Goal: Task Accomplishment & Management: Use online tool/utility

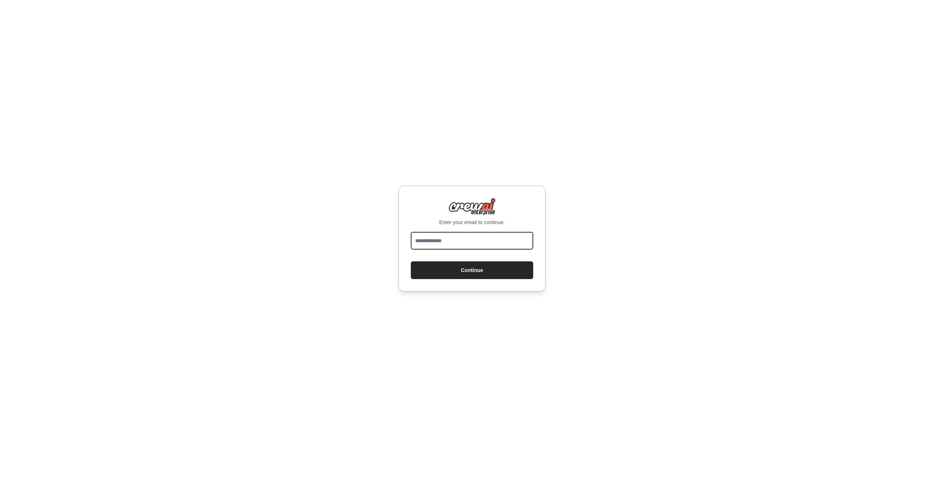
click at [465, 234] on input "email" at bounding box center [472, 241] width 122 height 18
type input "**********"
click at [471, 274] on button "Continue" at bounding box center [472, 271] width 122 height 18
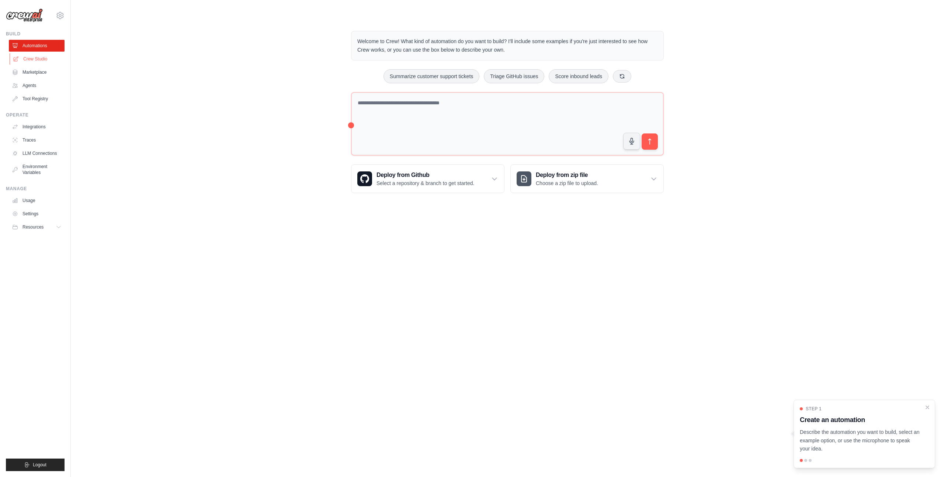
click at [41, 62] on link "Crew Studio" at bounding box center [38, 59] width 56 height 12
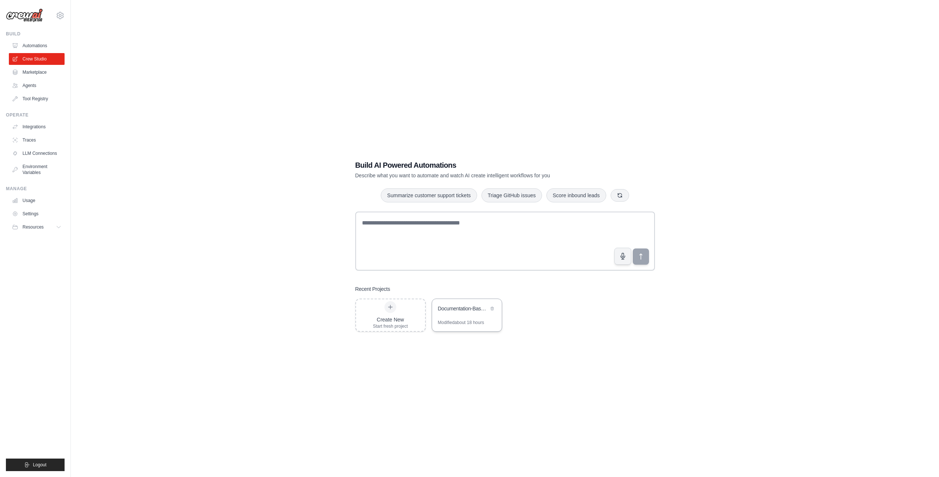
click at [447, 305] on div "Documentation-Based Content Generator" at bounding box center [463, 308] width 51 height 7
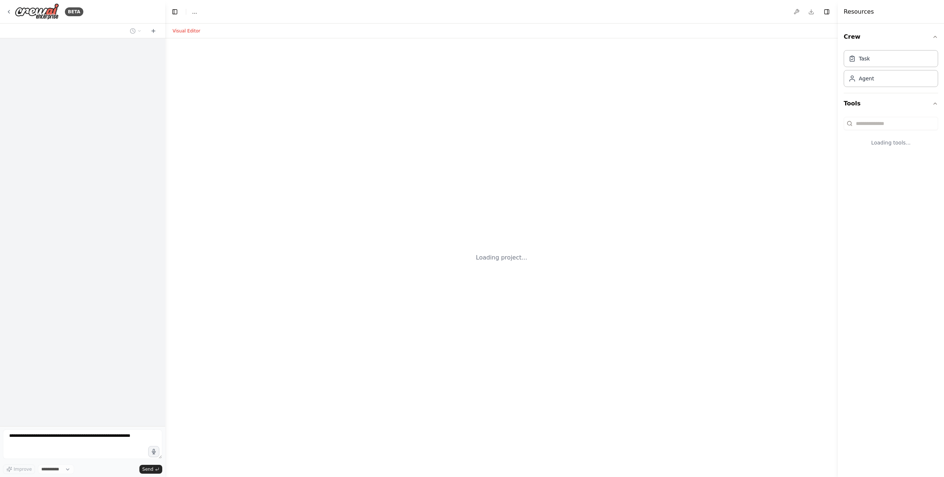
select select "****"
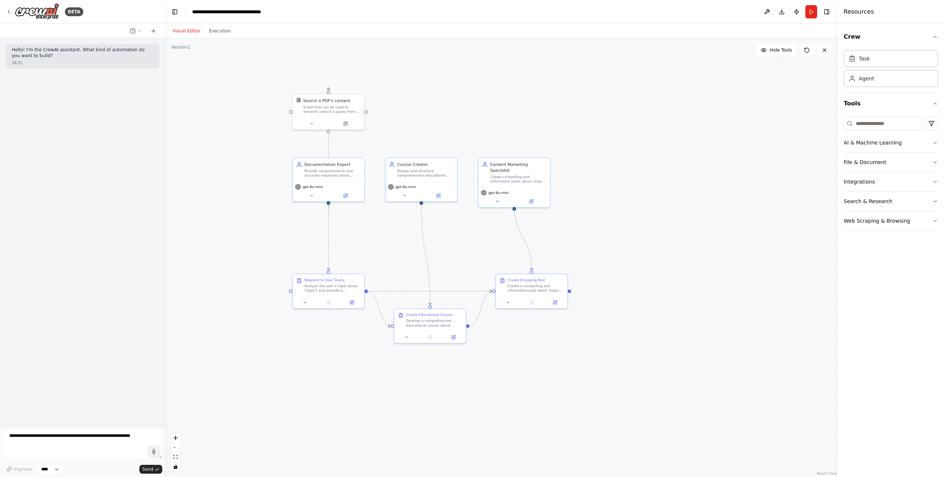
drag, startPoint x: 385, startPoint y: 203, endPoint x: 432, endPoint y: 258, distance: 72.2
click at [432, 258] on div ".deletable-edge-delete-btn { width: 20px; height: 20px; border: 0px solid #ffff…" at bounding box center [501, 257] width 673 height 439
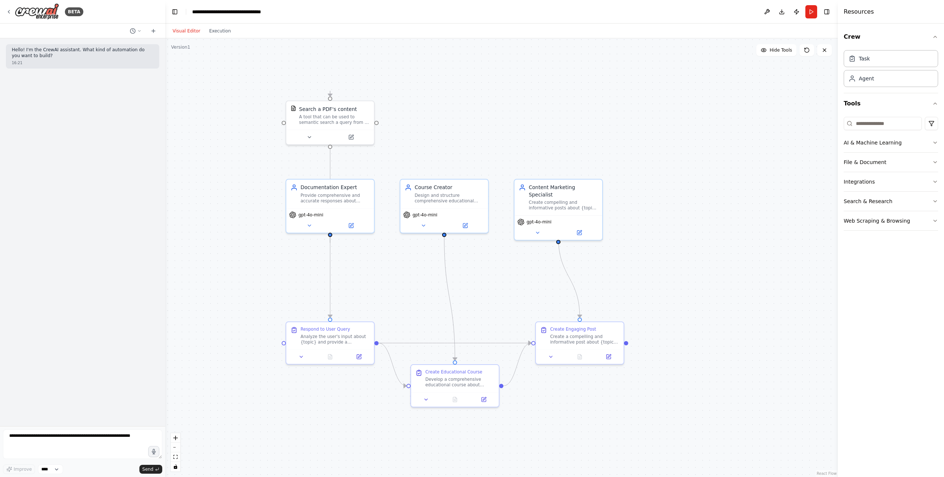
drag, startPoint x: 409, startPoint y: 110, endPoint x: 429, endPoint y: 145, distance: 40.3
click at [429, 145] on div ".deletable-edge-delete-btn { width: 20px; height: 20px; border: 0px solid #ffff…" at bounding box center [501, 257] width 673 height 439
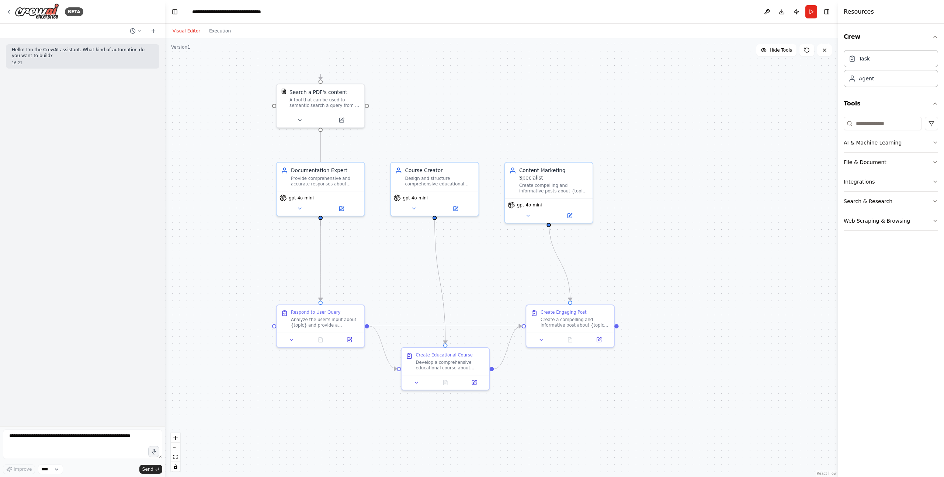
drag, startPoint x: 429, startPoint y: 137, endPoint x: 420, endPoint y: 120, distance: 19.5
click at [420, 120] on div ".deletable-edge-delete-btn { width: 20px; height: 20px; border: 0px solid #ffff…" at bounding box center [501, 257] width 673 height 439
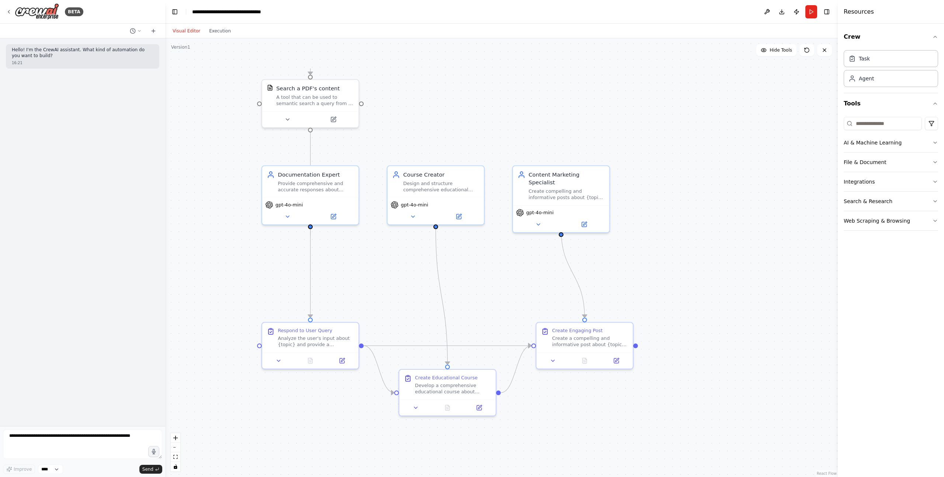
click at [470, 117] on div ".deletable-edge-delete-btn { width: 20px; height: 20px; border: 0px solid #ffff…" at bounding box center [501, 257] width 673 height 439
click at [698, 149] on div ".deletable-edge-delete-btn { width: 20px; height: 20px; border: 0px solid #ffff…" at bounding box center [501, 257] width 673 height 439
click at [809, 9] on button "Run" at bounding box center [812, 11] width 12 height 13
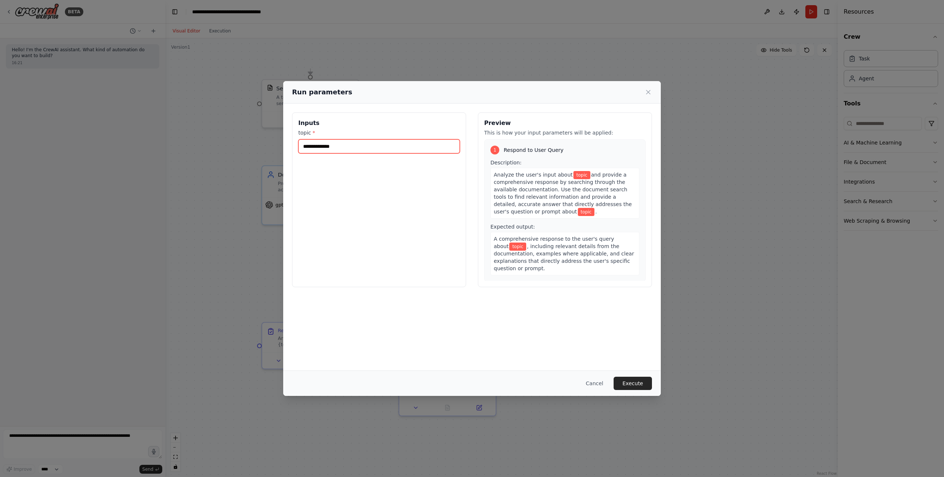
click at [322, 145] on input "topic *" at bounding box center [379, 146] width 162 height 14
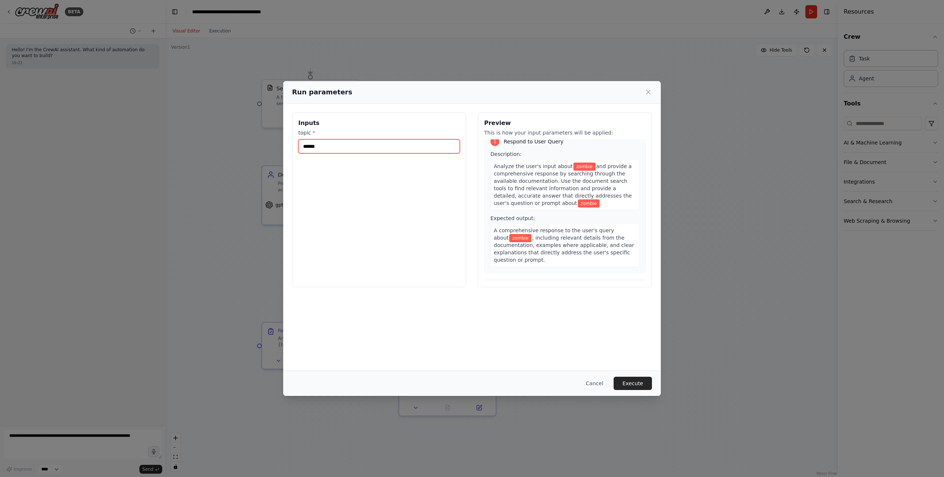
scroll to position [18, 0]
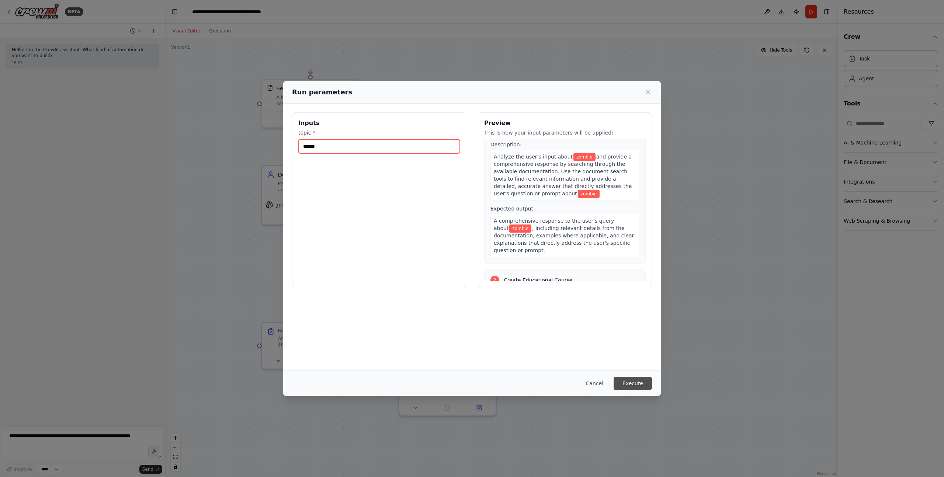
type input "******"
click at [639, 386] on button "Execute" at bounding box center [633, 383] width 38 height 13
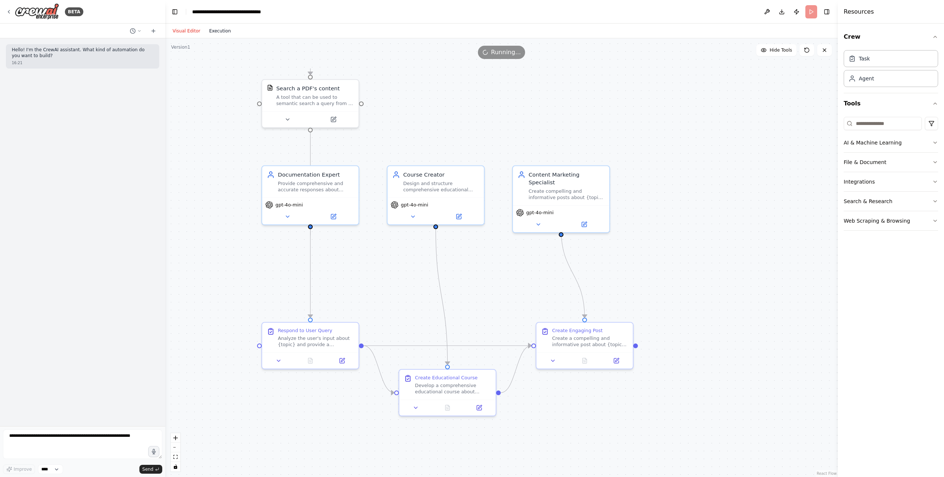
click at [219, 31] on button "Execution" at bounding box center [220, 31] width 31 height 9
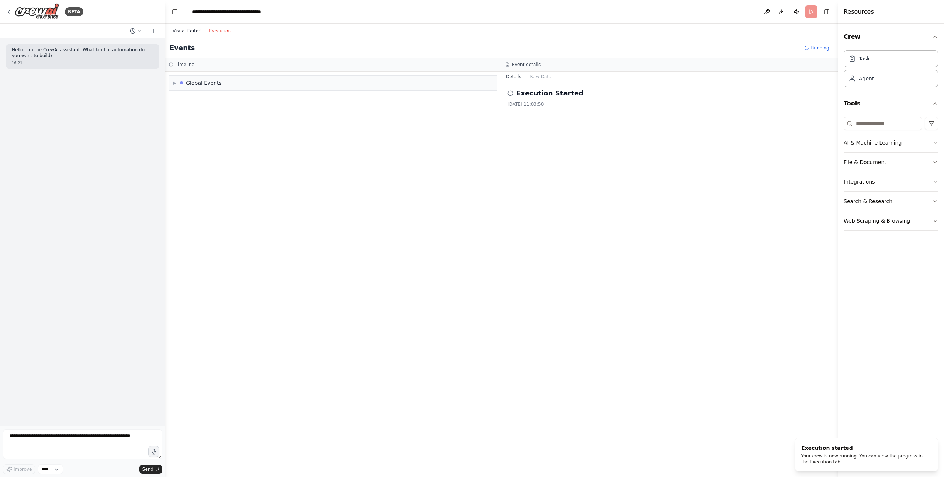
click at [189, 29] on button "Visual Editor" at bounding box center [186, 31] width 37 height 9
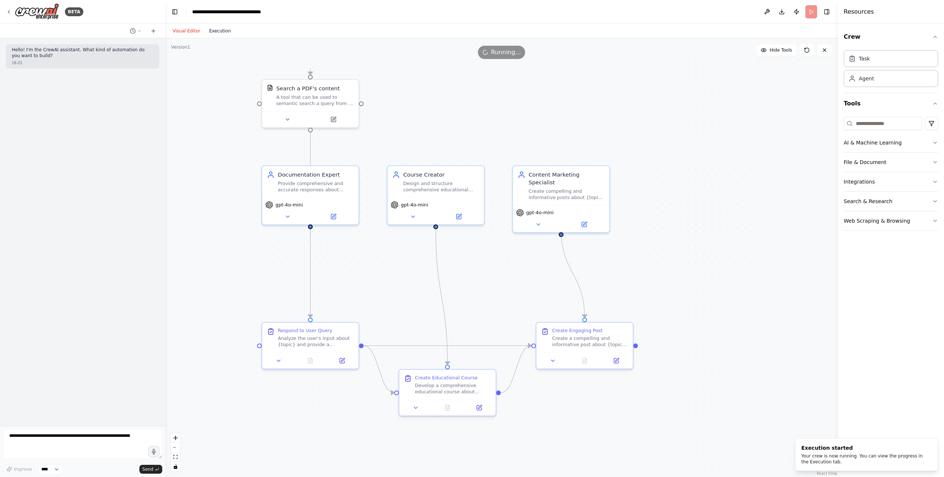
click at [223, 31] on button "Execution" at bounding box center [220, 31] width 31 height 9
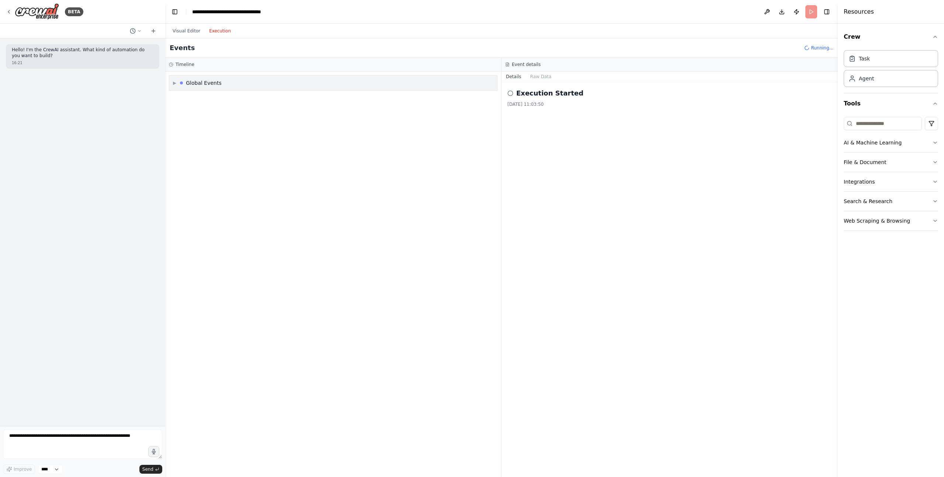
click at [174, 88] on div "▶ Global Events" at bounding box center [333, 83] width 328 height 15
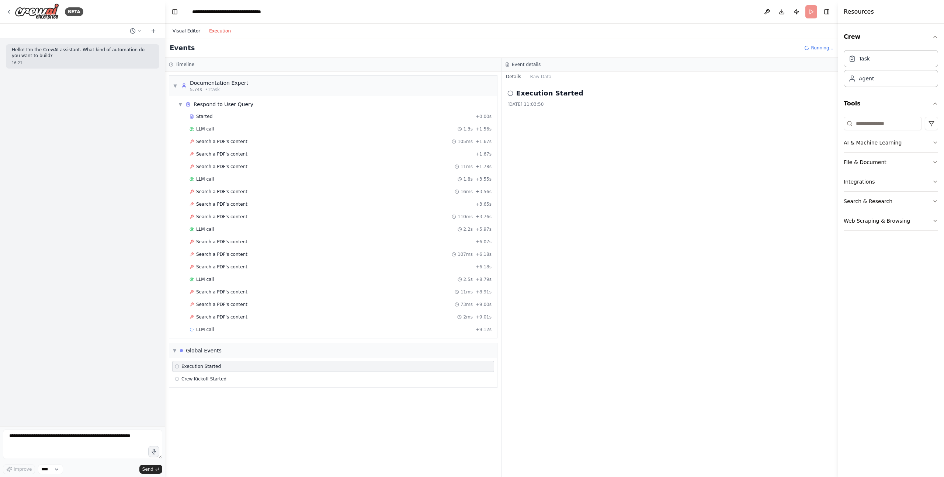
click at [188, 32] on button "Visual Editor" at bounding box center [186, 31] width 37 height 9
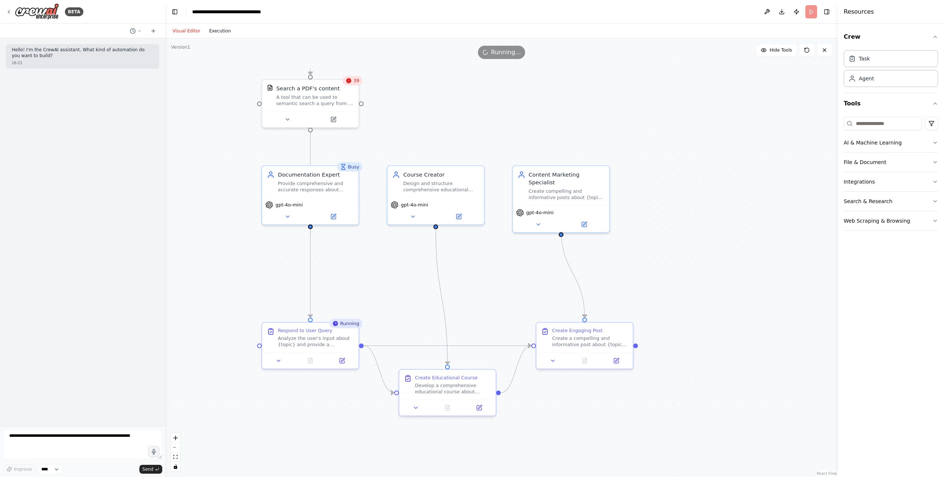
click at [229, 30] on button "Execution" at bounding box center [220, 31] width 31 height 9
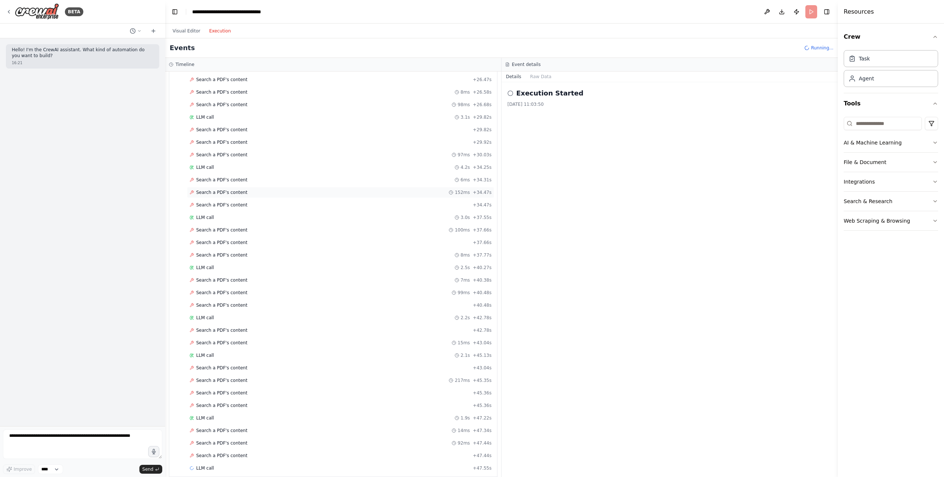
scroll to position [453, 0]
click at [268, 202] on div "Search a PDF's content 152ms + 34.47s" at bounding box center [341, 203] width 302 height 6
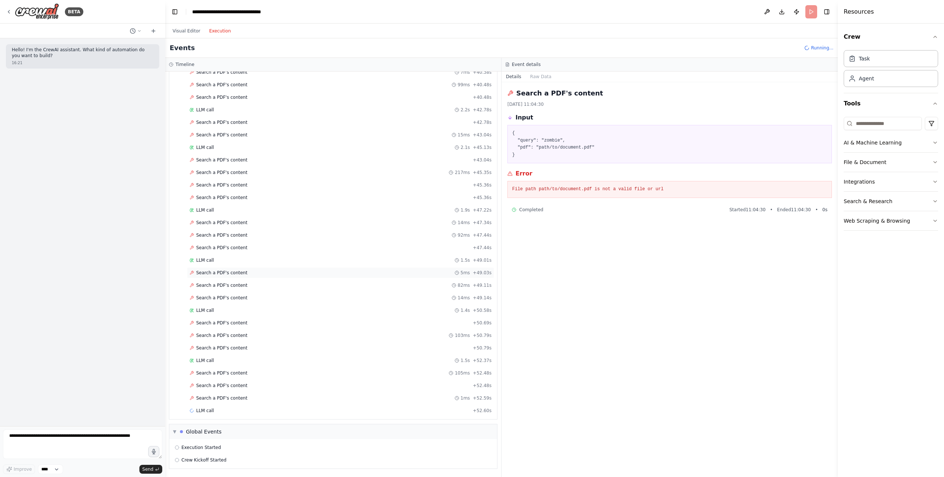
scroll to position [0, 0]
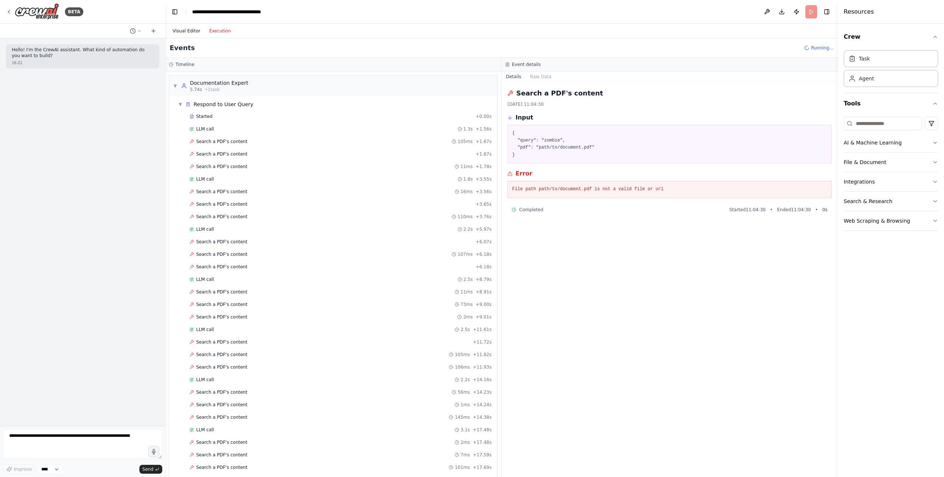
click at [186, 31] on button "Visual Editor" at bounding box center [186, 31] width 37 height 9
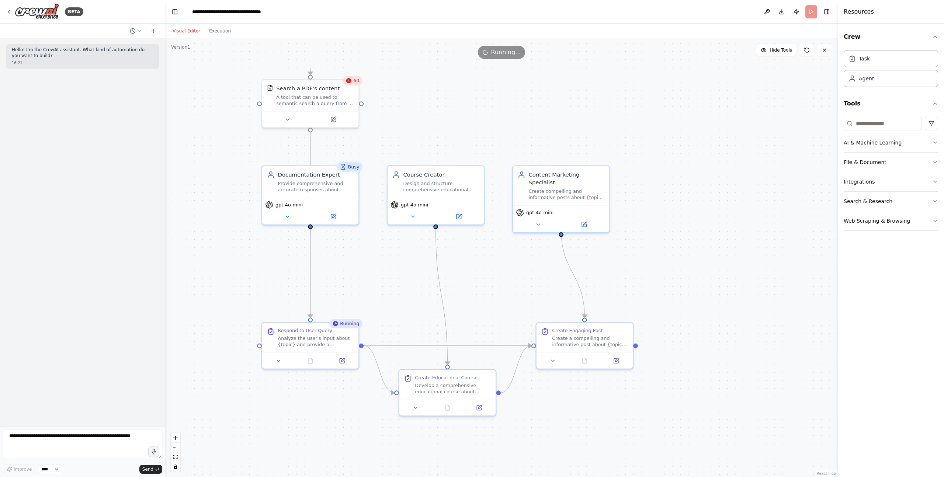
click at [340, 328] on div "Running" at bounding box center [345, 324] width 33 height 10
click at [401, 100] on div ".deletable-edge-delete-btn { width: 20px; height: 20px; border: 0px solid #ffff…" at bounding box center [501, 257] width 673 height 439
click at [354, 85] on div "69" at bounding box center [352, 81] width 20 height 10
click at [500, 57] on div "Running..." at bounding box center [502, 52] width 48 height 13
click at [810, 12] on header "**********" at bounding box center [501, 12] width 673 height 24
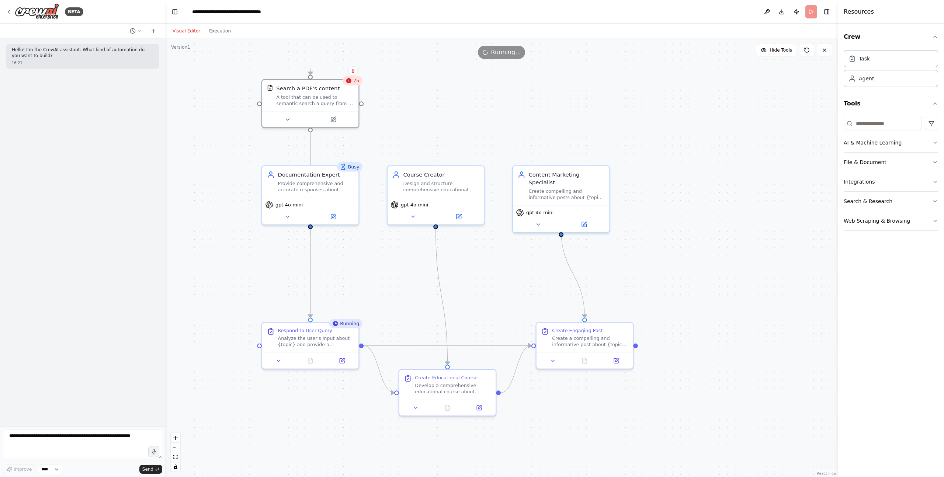
click at [810, 12] on header "**********" at bounding box center [501, 12] width 673 height 24
click at [588, 96] on div ".deletable-edge-delete-btn { width: 20px; height: 20px; border: 0px solid #ffff…" at bounding box center [501, 257] width 673 height 439
click at [454, 69] on div ".deletable-edge-delete-btn { width: 20px; height: 20px; border: 0px solid #ffff…" at bounding box center [501, 257] width 673 height 439
click at [217, 28] on button "Execution" at bounding box center [220, 31] width 31 height 9
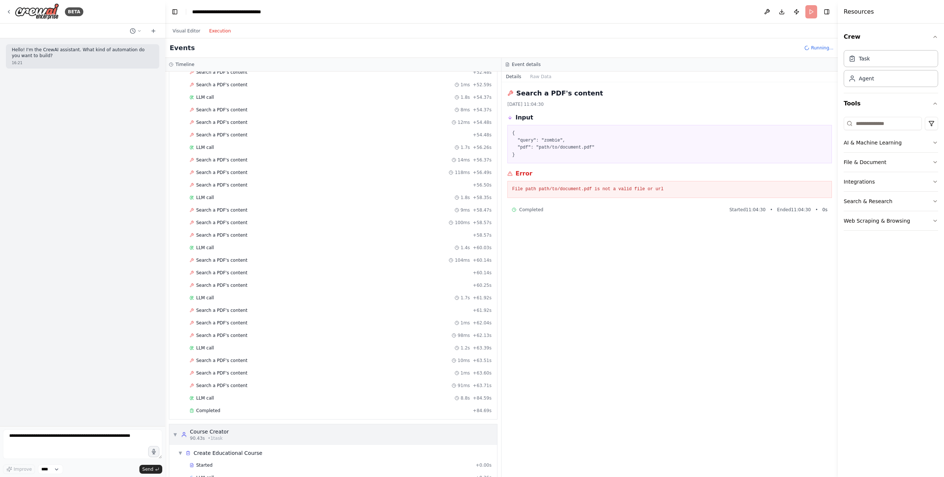
scroll to position [1065, 0]
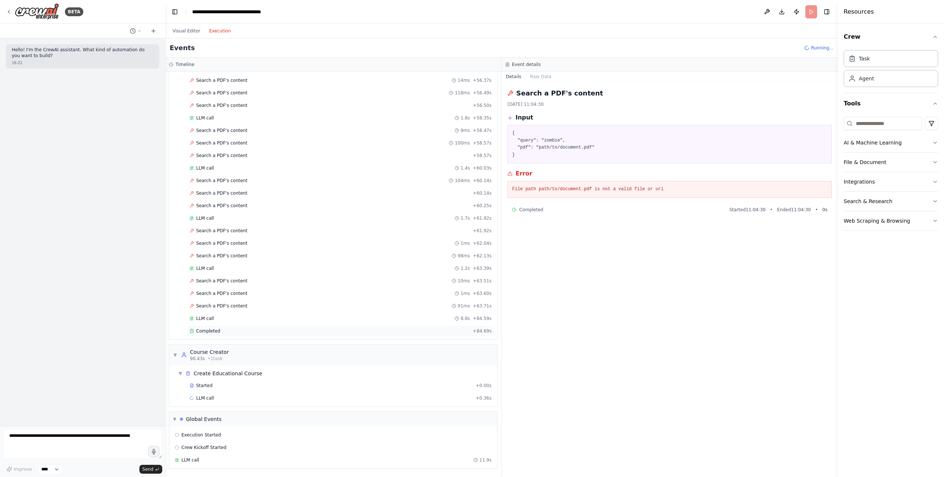
click at [249, 335] on div "Completed + 84.69s" at bounding box center [340, 331] width 307 height 11
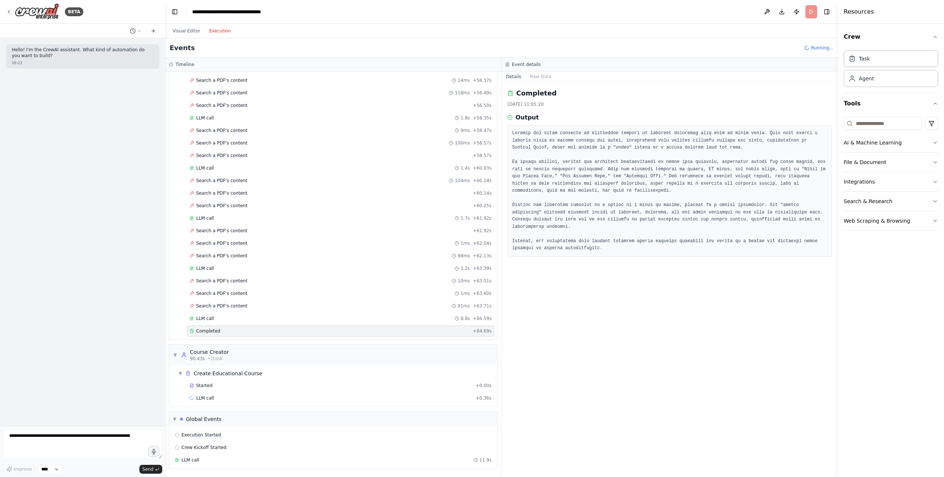
click at [195, 34] on button "Visual Editor" at bounding box center [186, 31] width 37 height 9
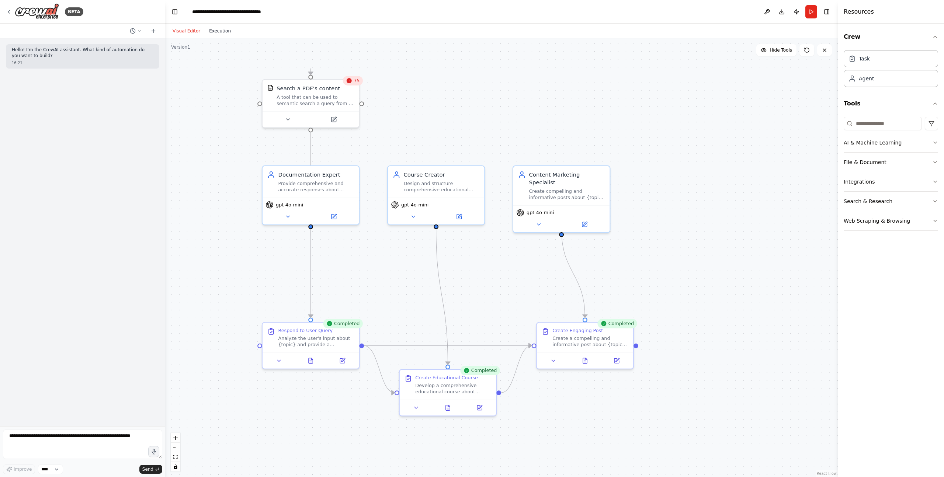
click at [226, 32] on button "Execution" at bounding box center [220, 31] width 31 height 9
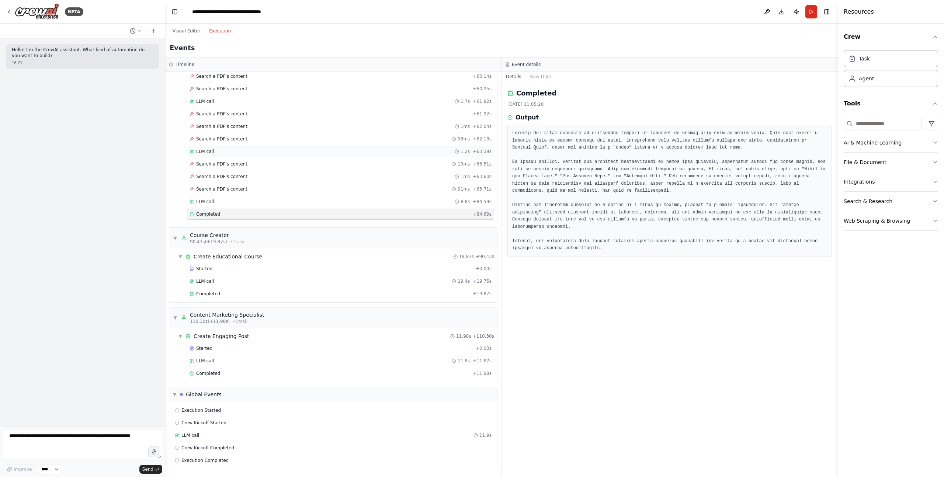
scroll to position [1182, 0]
click at [234, 293] on div "Completed" at bounding box center [330, 294] width 280 height 6
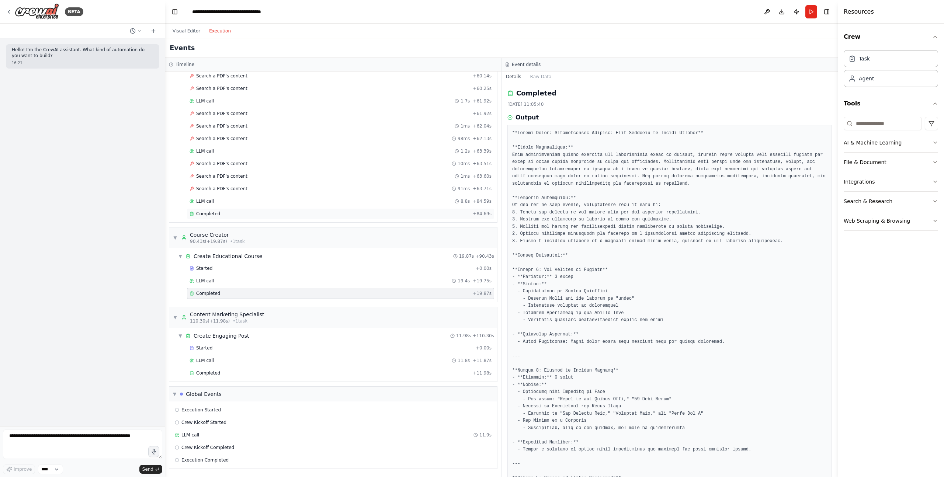
click at [251, 214] on div "Completed" at bounding box center [330, 214] width 280 height 6
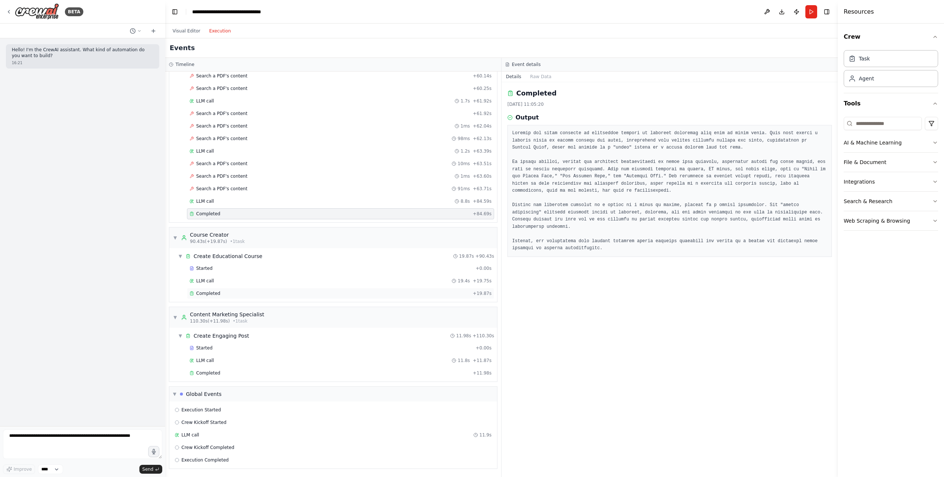
click at [215, 295] on span "Completed" at bounding box center [208, 294] width 24 height 6
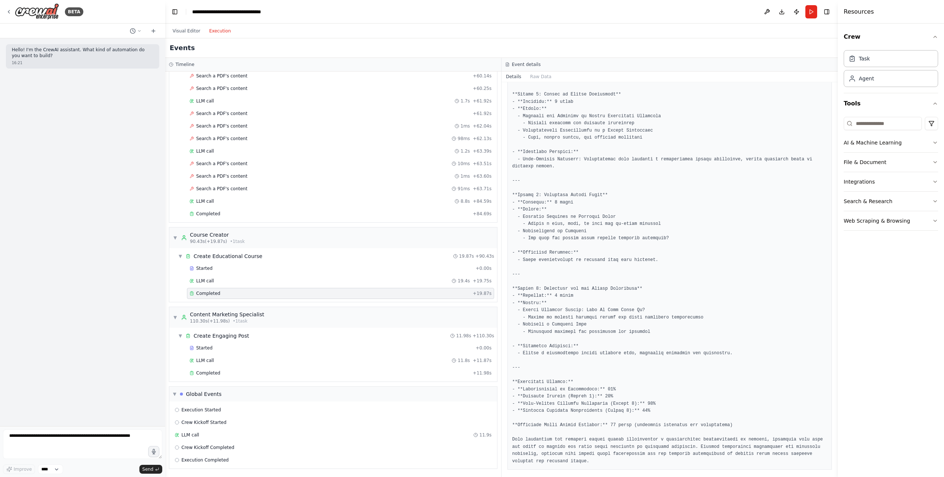
scroll to position [388, 0]
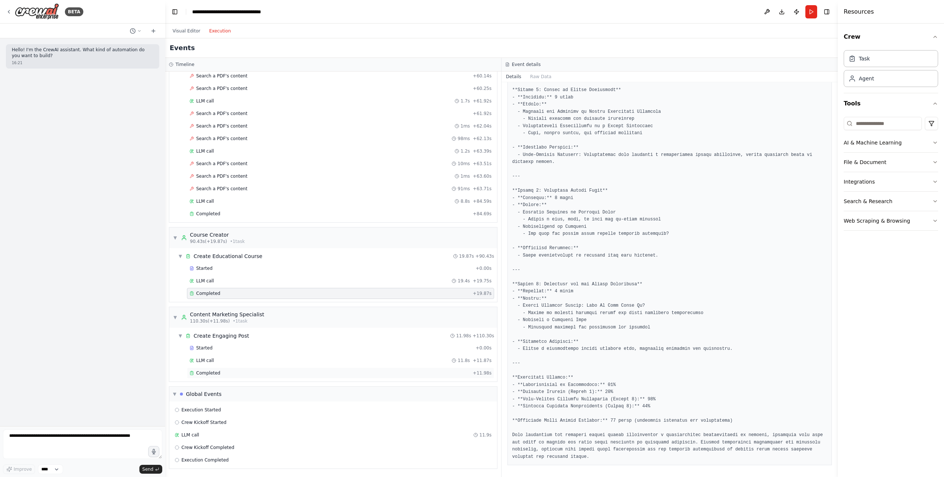
click at [222, 370] on div "Completed + 11.98s" at bounding box center [340, 373] width 307 height 11
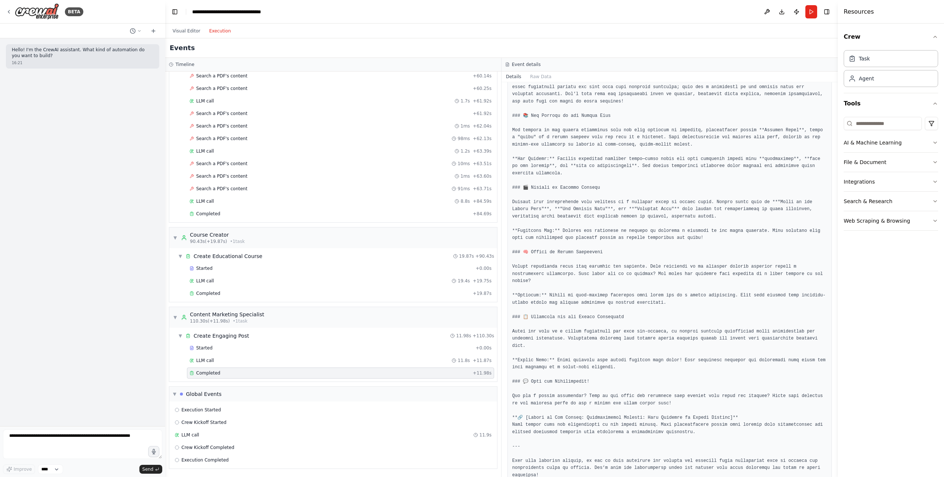
scroll to position [101, 0]
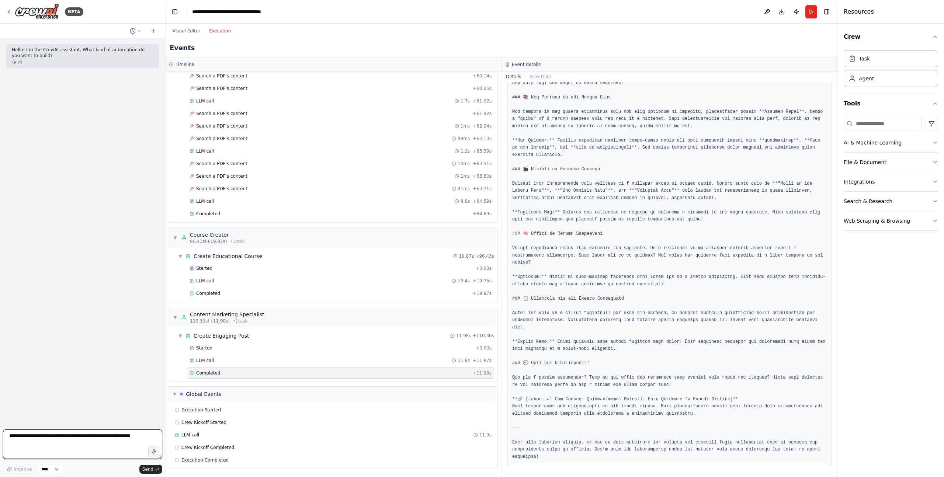
click at [73, 436] on textarea at bounding box center [82, 445] width 159 height 30
click at [62, 468] on select "****" at bounding box center [50, 470] width 25 height 10
click at [75, 442] on textarea at bounding box center [82, 445] width 159 height 30
click at [175, 16] on button "Toggle Left Sidebar" at bounding box center [175, 12] width 10 height 10
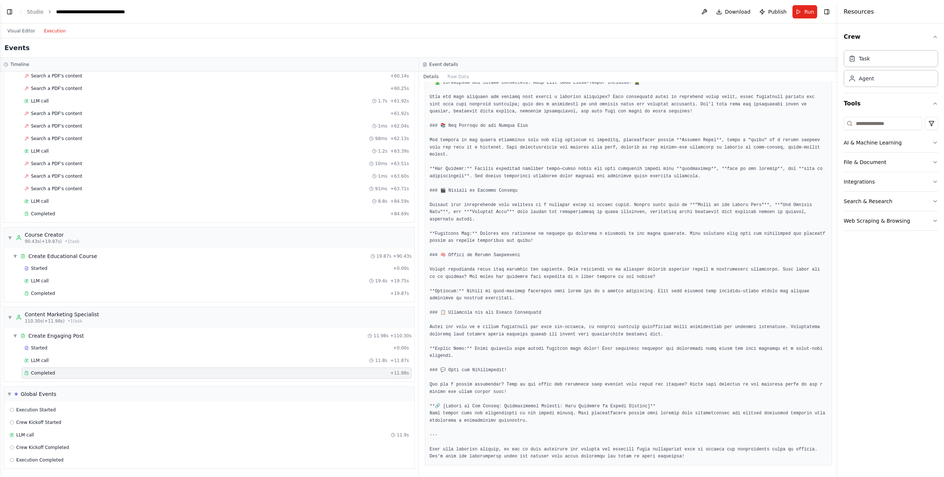
click at [184, 33] on div "Visual Editor Execution" at bounding box center [419, 31] width 838 height 15
click at [27, 33] on button "Visual Editor" at bounding box center [21, 31] width 37 height 9
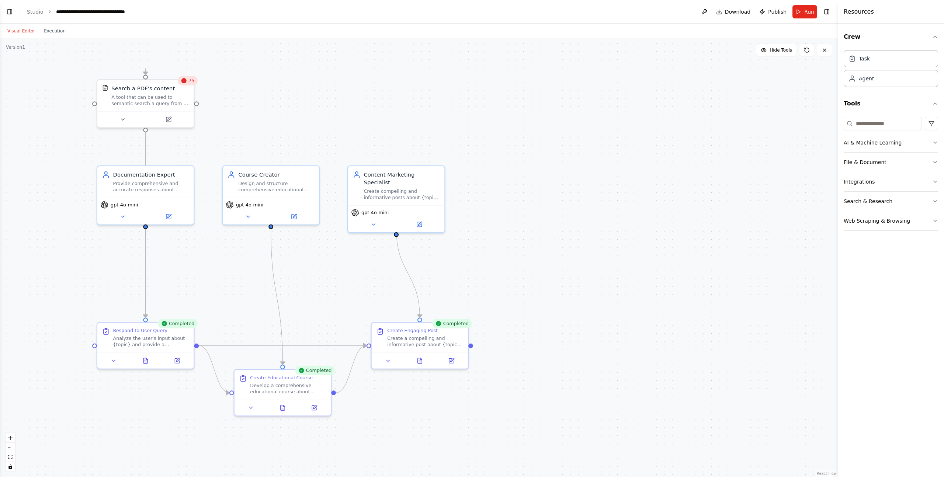
click at [13, 8] on button "Toggle Left Sidebar" at bounding box center [9, 12] width 10 height 10
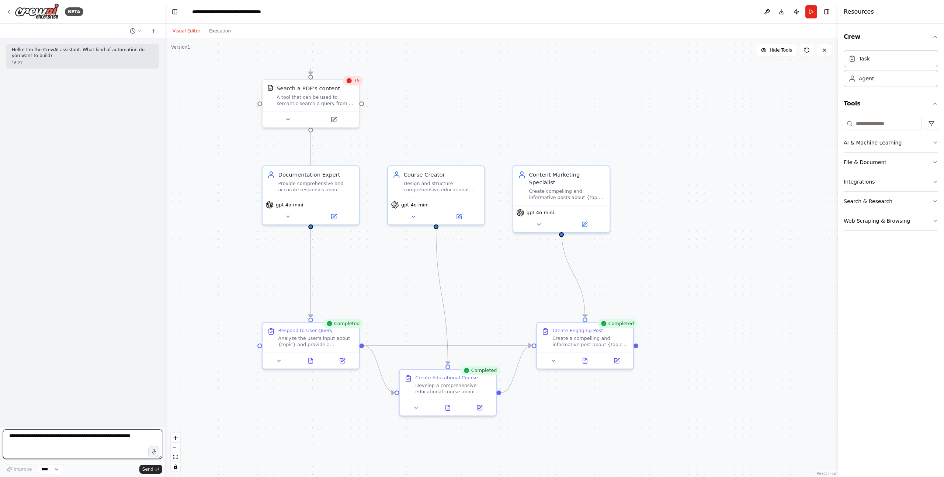
click at [62, 440] on textarea at bounding box center [82, 445] width 159 height 30
click at [61, 439] on textarea at bounding box center [82, 445] width 159 height 30
click at [94, 438] on textarea "**********" at bounding box center [82, 445] width 159 height 30
type textarea "**********"
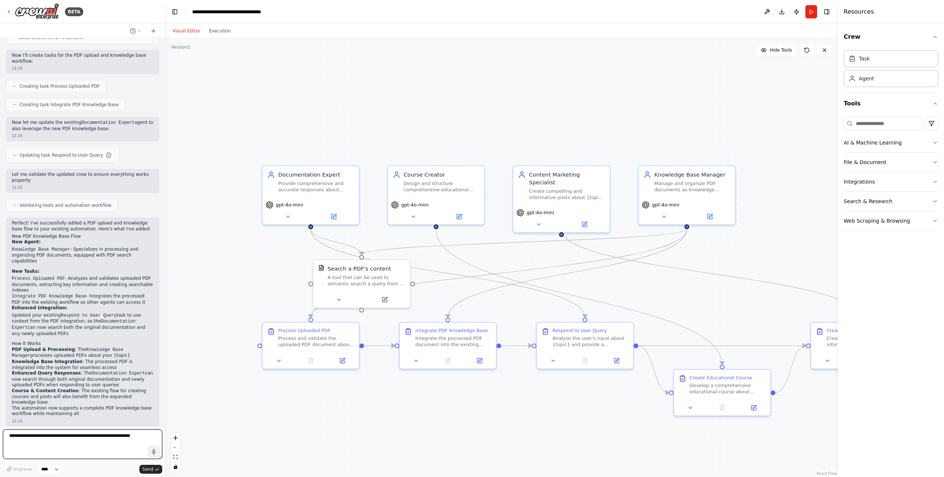
scroll to position [348, 0]
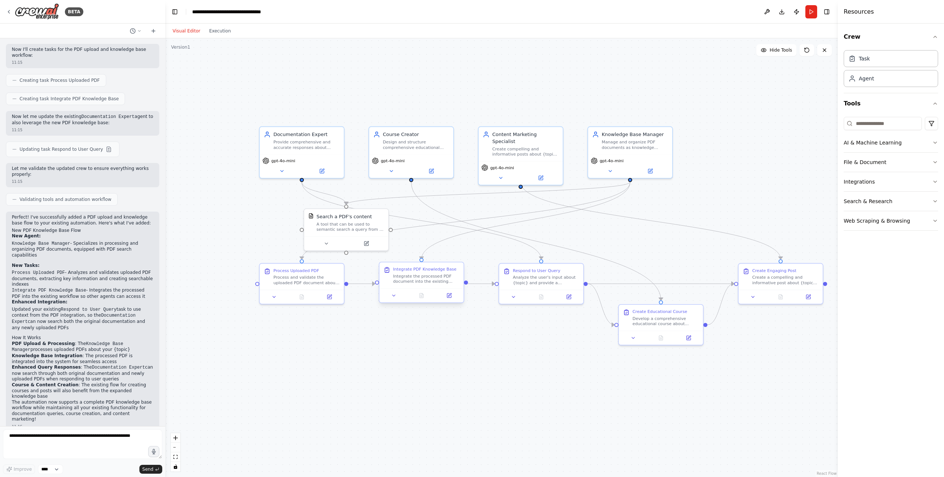
drag, startPoint x: 472, startPoint y: 374, endPoint x: 408, endPoint y: 268, distance: 123.3
click at [470, 329] on div ".deletable-edge-delete-btn { width: 20px; height: 20px; border: 0px solid #ffff…" at bounding box center [501, 257] width 673 height 439
click at [57, 438] on textarea at bounding box center [82, 445] width 159 height 30
type textarea "**********"
click at [399, 281] on div "Integrate the processed PDF document into the existing knowledge base workflow.…" at bounding box center [426, 278] width 66 height 11
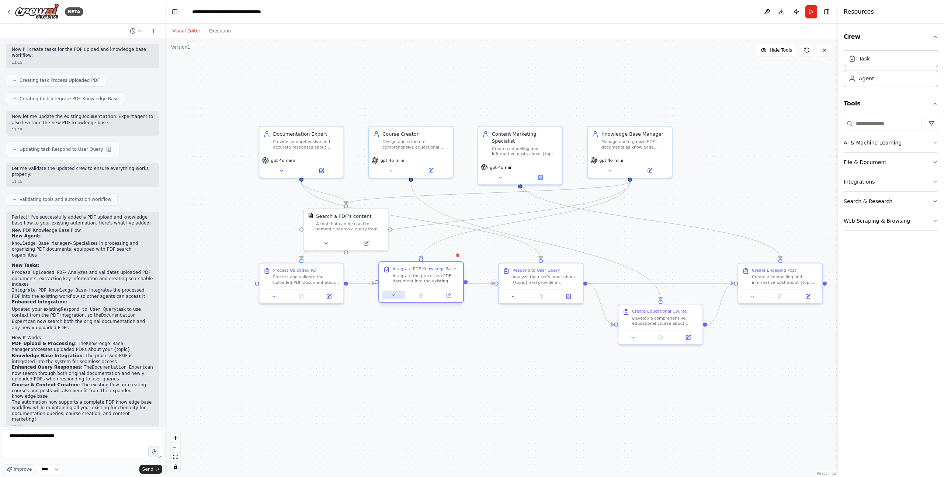
click at [395, 291] on button at bounding box center [394, 295] width 24 height 8
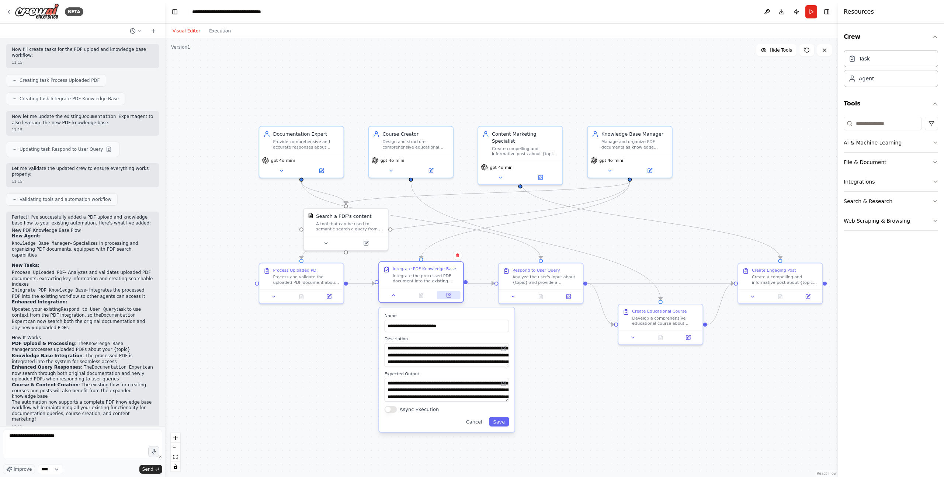
click at [448, 297] on button at bounding box center [449, 295] width 24 height 8
click at [452, 297] on icon at bounding box center [452, 295] width 4 height 4
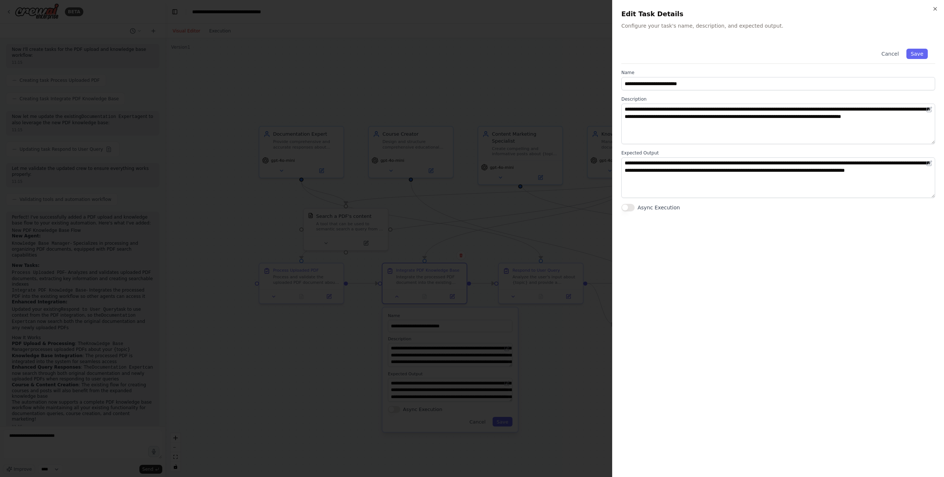
click at [508, 196] on div at bounding box center [472, 238] width 944 height 477
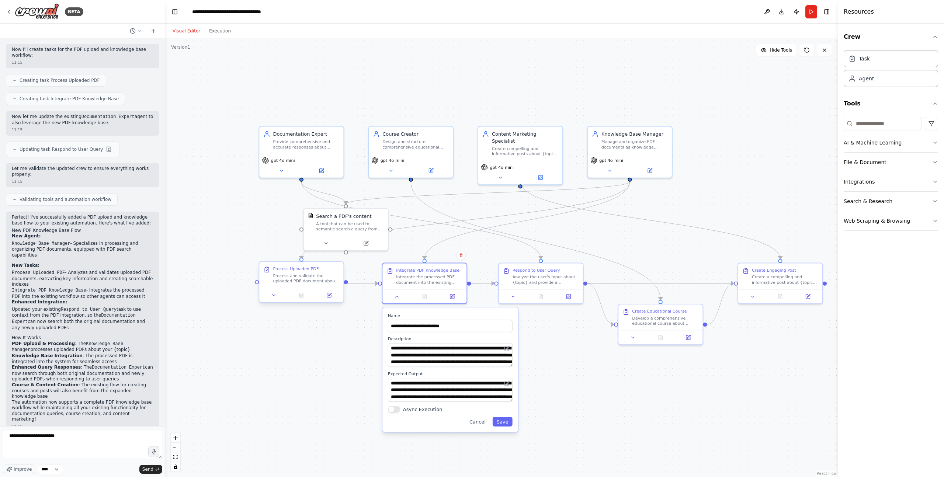
click at [332, 300] on div at bounding box center [301, 295] width 84 height 14
click at [330, 300] on div at bounding box center [301, 295] width 84 height 14
click at [348, 343] on div ".deletable-edge-delete-btn { width: 20px; height: 20px; border: 0px solid #ffff…" at bounding box center [501, 257] width 673 height 439
click at [477, 425] on button "Cancel" at bounding box center [478, 422] width 24 height 10
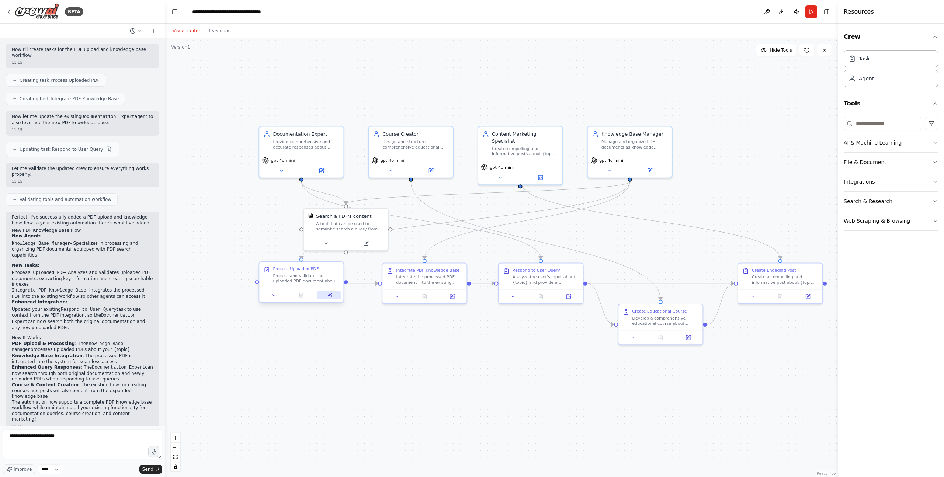
click at [329, 298] on button at bounding box center [329, 295] width 24 height 8
click at [329, 297] on icon at bounding box center [329, 295] width 4 height 4
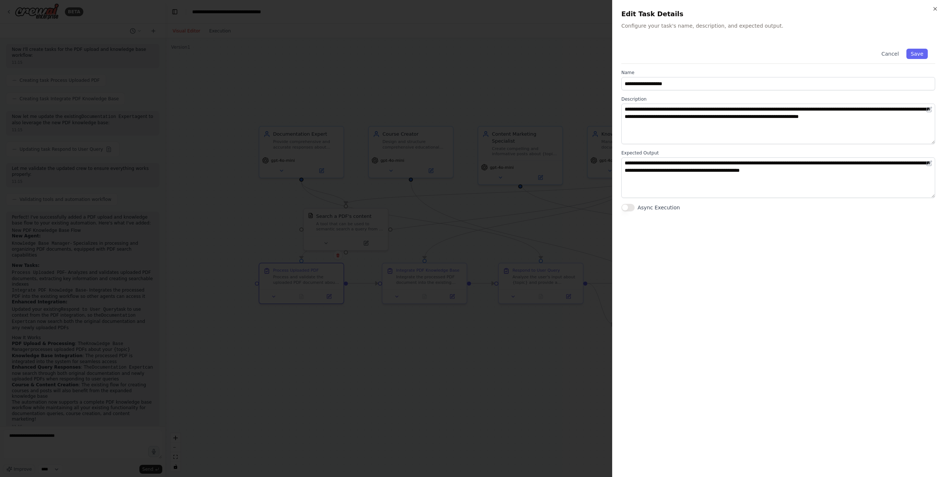
click at [334, 169] on div at bounding box center [472, 238] width 944 height 477
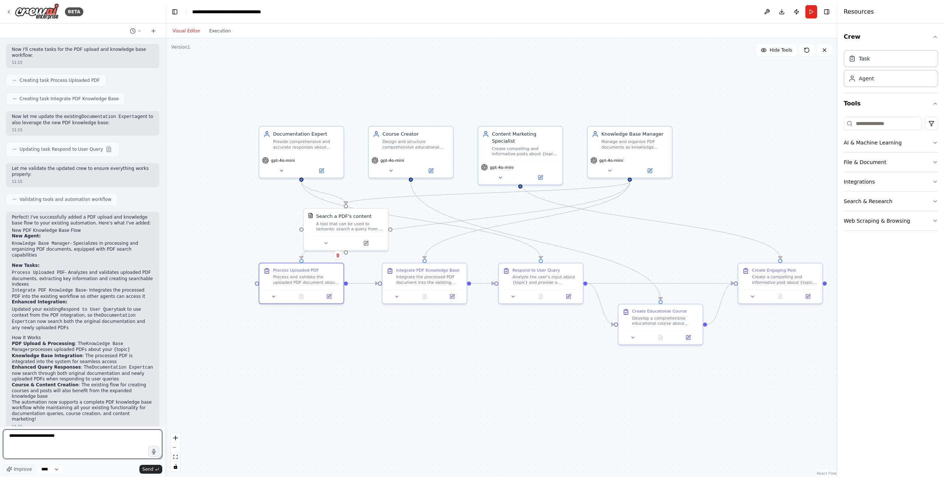
click at [109, 447] on textarea "**********" at bounding box center [82, 445] width 159 height 30
click at [145, 470] on span "Send" at bounding box center [147, 470] width 11 height 6
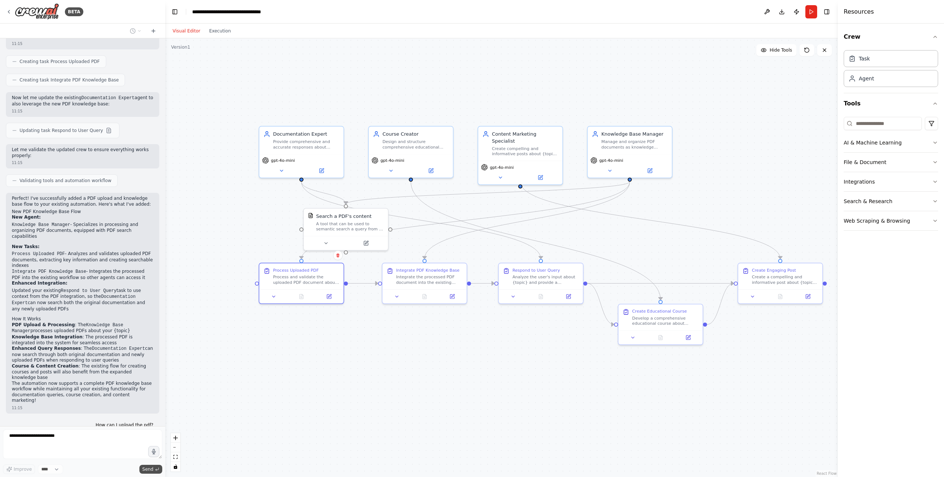
scroll to position [392, 0]
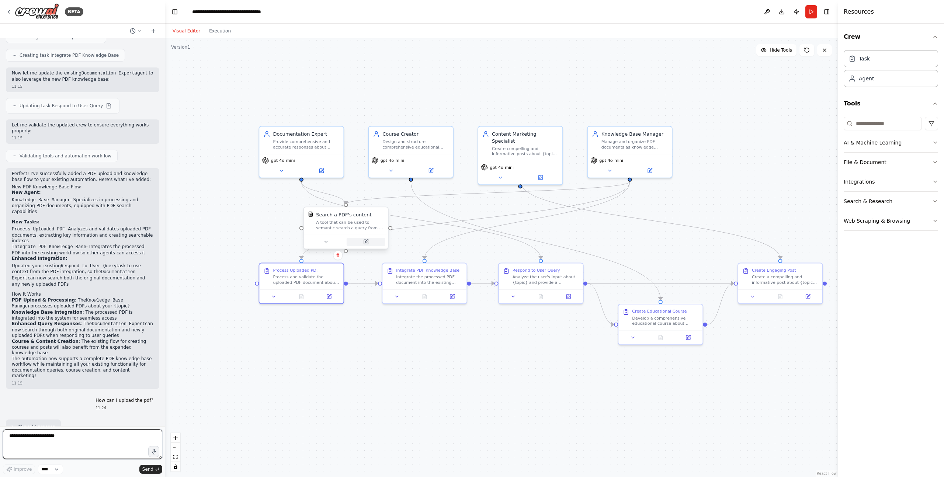
click at [368, 241] on icon at bounding box center [366, 242] width 6 height 6
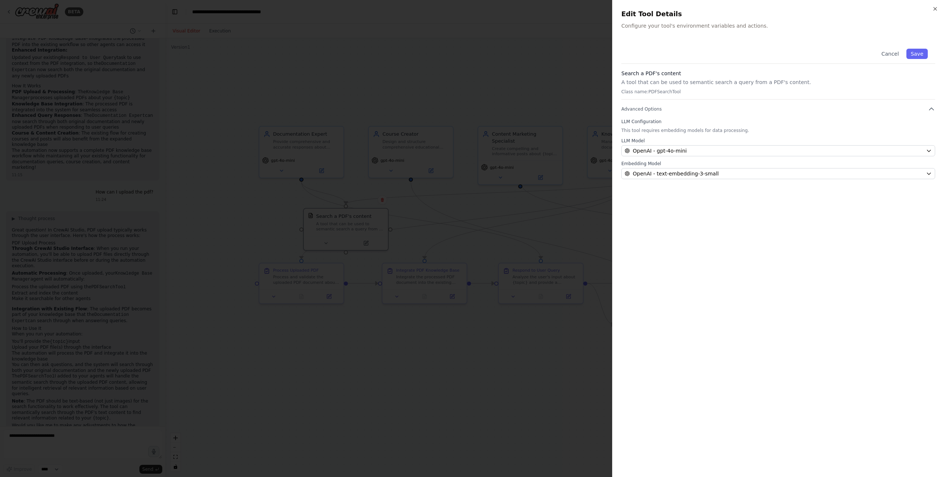
scroll to position [606, 0]
click at [488, 228] on div at bounding box center [472, 238] width 944 height 477
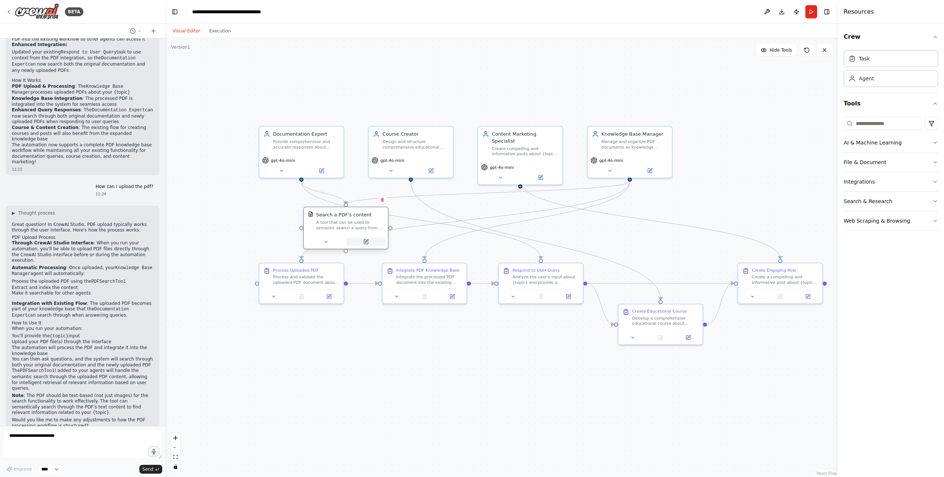
click at [368, 242] on icon at bounding box center [366, 242] width 6 height 6
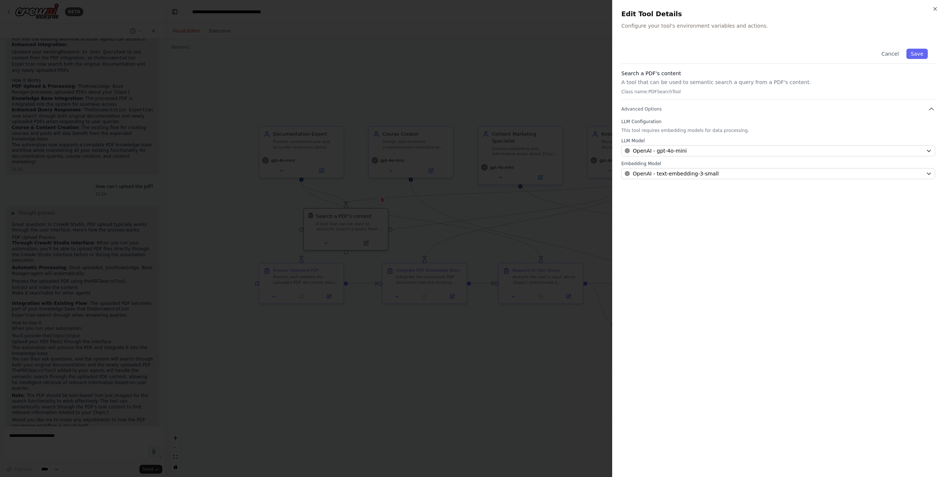
click at [483, 228] on div at bounding box center [472, 238] width 944 height 477
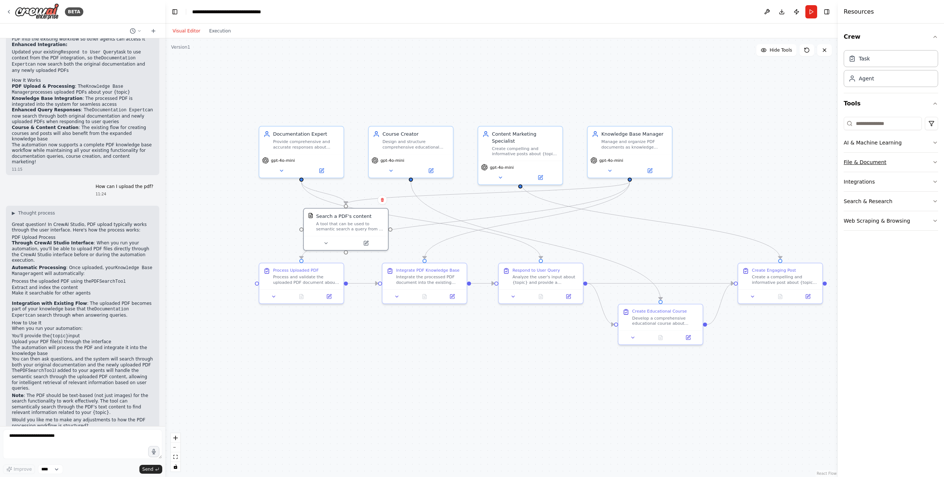
click at [893, 160] on button "File & Document" at bounding box center [891, 162] width 94 height 19
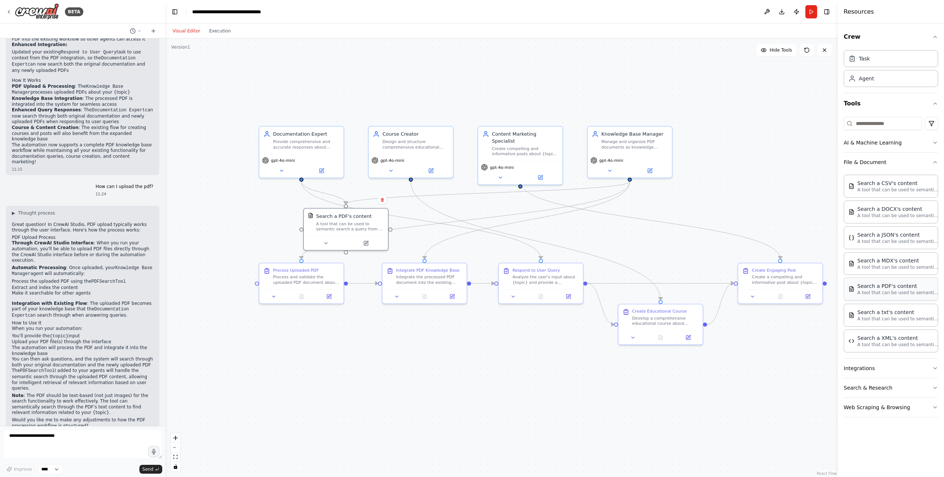
click at [885, 297] on div "Search a PDF's content A tool that can be used to semantic search a query from …" at bounding box center [891, 289] width 94 height 23
click at [225, 30] on button "Execution" at bounding box center [220, 31] width 31 height 9
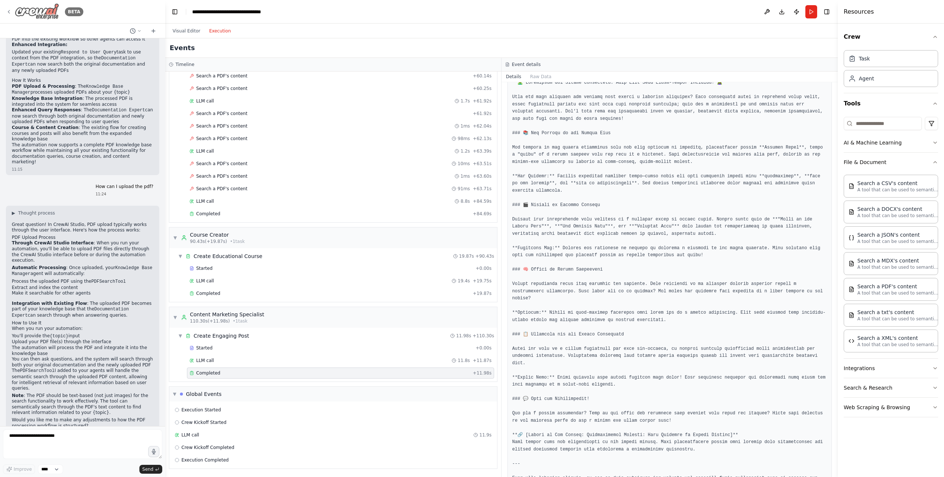
click at [10, 8] on div "BETA" at bounding box center [44, 11] width 77 height 17
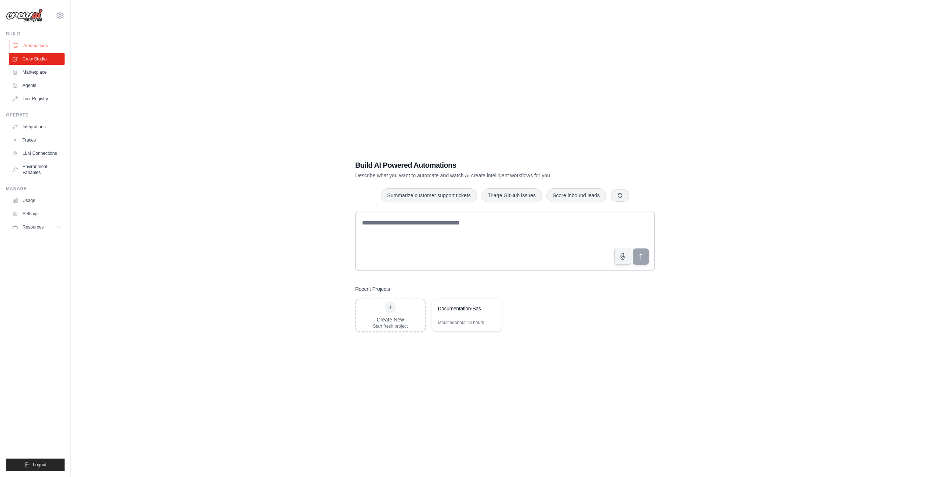
click at [32, 51] on link "Automations" at bounding box center [38, 46] width 56 height 12
click at [31, 71] on link "Marketplace" at bounding box center [38, 72] width 56 height 12
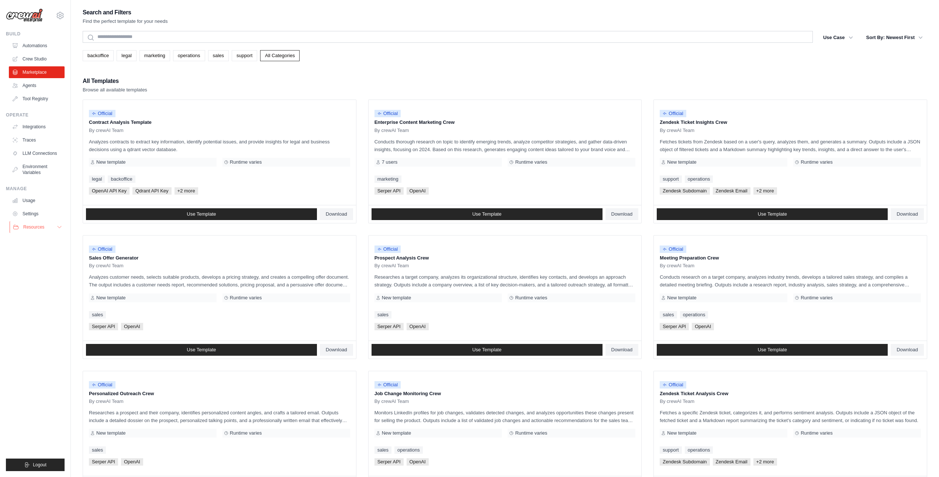
click at [58, 227] on icon at bounding box center [59, 227] width 6 height 6
click at [384, 68] on div "Search and Filters Find the perfect template for your needs Search Use Case bac…" at bounding box center [505, 337] width 844 height 660
click at [399, 71] on div "Search and Filters Find the perfect template for your needs Search Use Case bac…" at bounding box center [505, 337] width 844 height 660
click at [400, 71] on div "Search and Filters Find the perfect template for your needs Search Use Case bac…" at bounding box center [505, 337] width 844 height 660
click at [843, 15] on div "Search and Filters Find the perfect template for your needs" at bounding box center [505, 16] width 844 height 18
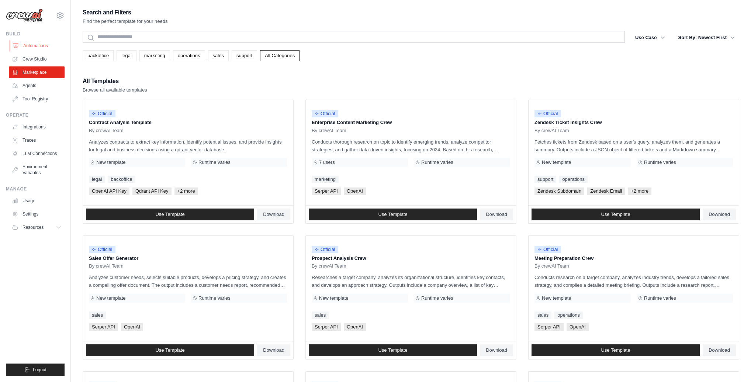
click at [32, 47] on link "Automations" at bounding box center [38, 46] width 56 height 12
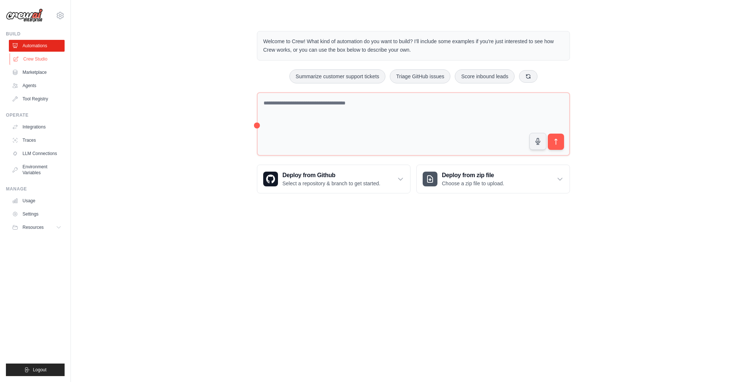
click at [52, 62] on link "Crew Studio" at bounding box center [38, 59] width 56 height 12
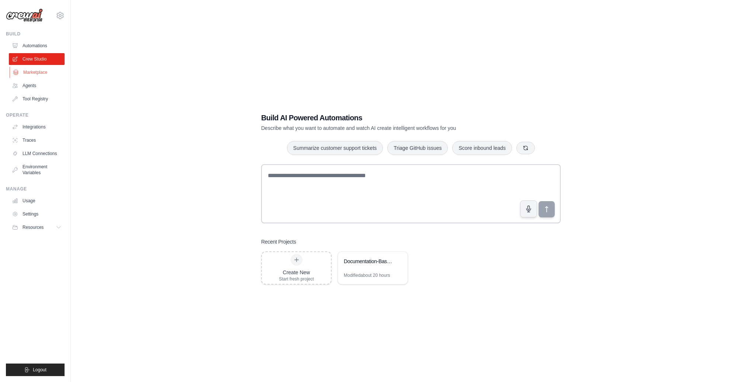
click at [34, 67] on link "Marketplace" at bounding box center [38, 72] width 56 height 12
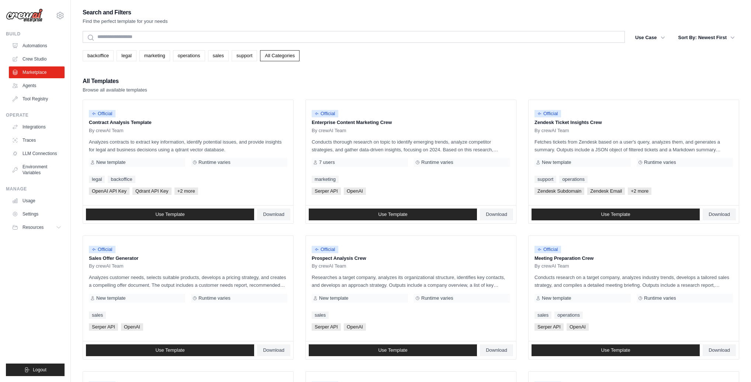
click at [35, 84] on link "Agents" at bounding box center [37, 86] width 56 height 12
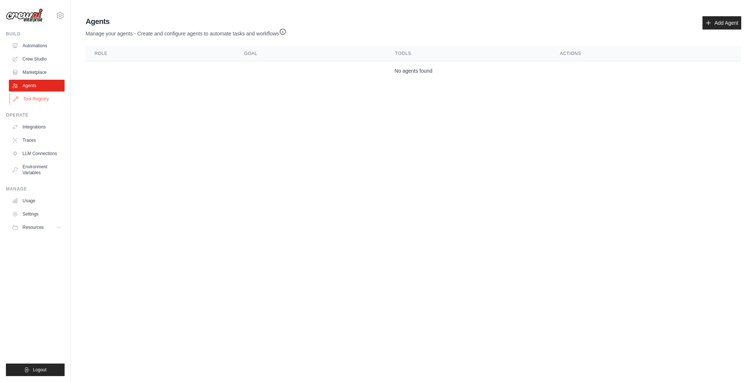
click at [38, 103] on link "Tool Registry" at bounding box center [38, 99] width 56 height 12
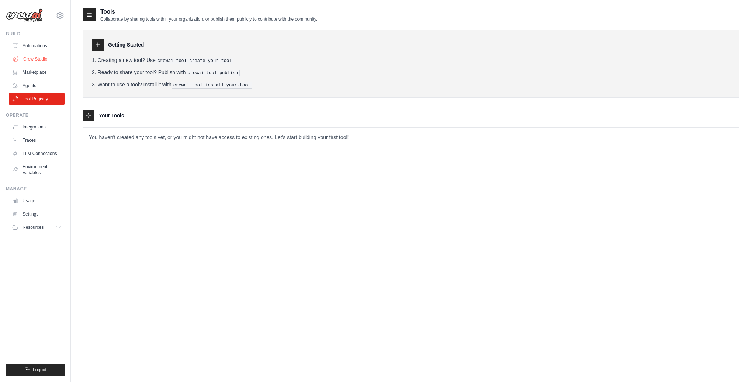
click at [40, 55] on link "Crew Studio" at bounding box center [38, 59] width 56 height 12
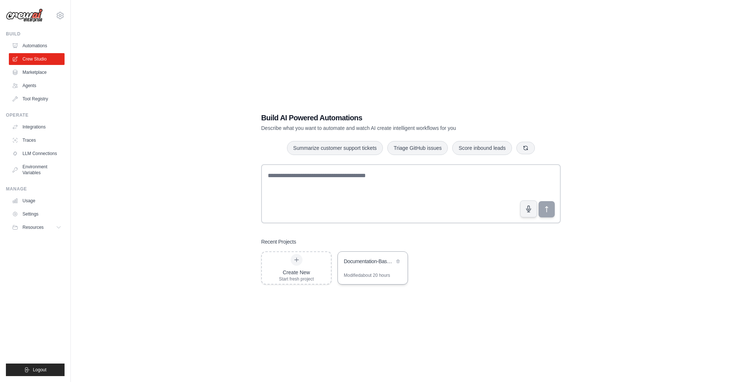
click at [360, 267] on div "Documentation-Based Content Generator" at bounding box center [373, 262] width 70 height 21
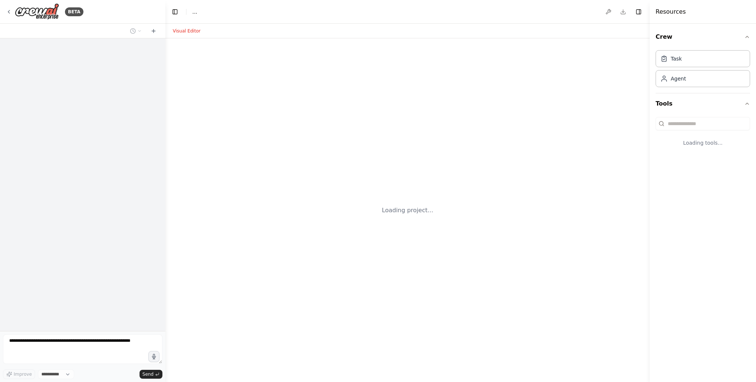
select select "****"
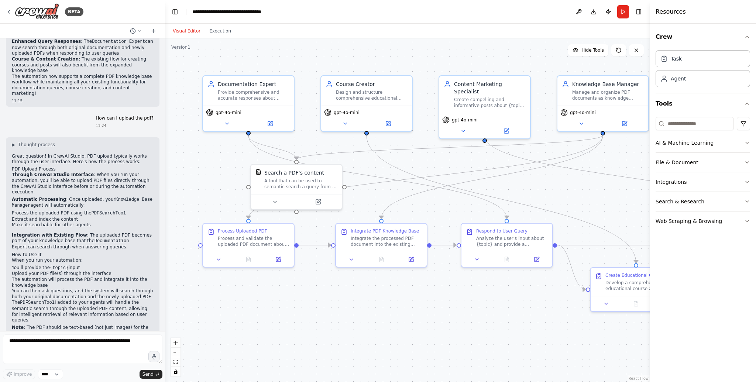
click at [100, 175] on p "Through CrewAI Studio Interface : When you run your automation, you'll be able …" at bounding box center [83, 183] width 142 height 23
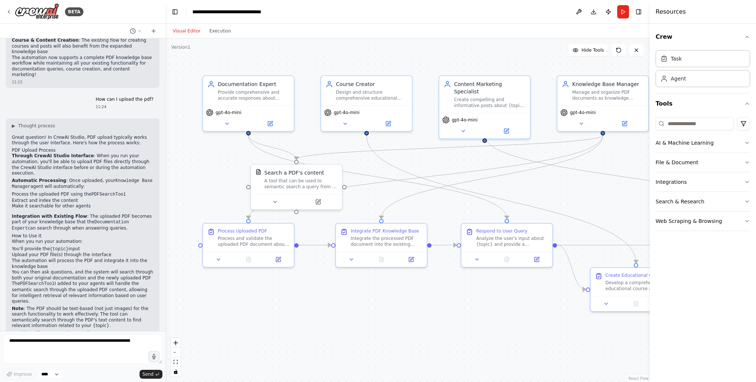
scroll to position [699, 0]
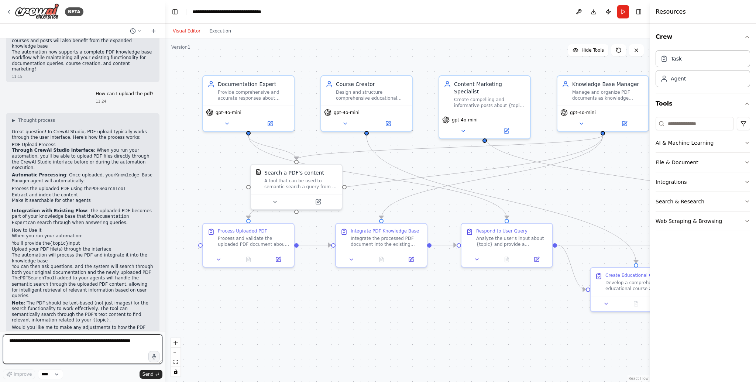
click at [56, 348] on textarea at bounding box center [82, 349] width 159 height 30
click at [578, 16] on button at bounding box center [579, 11] width 12 height 13
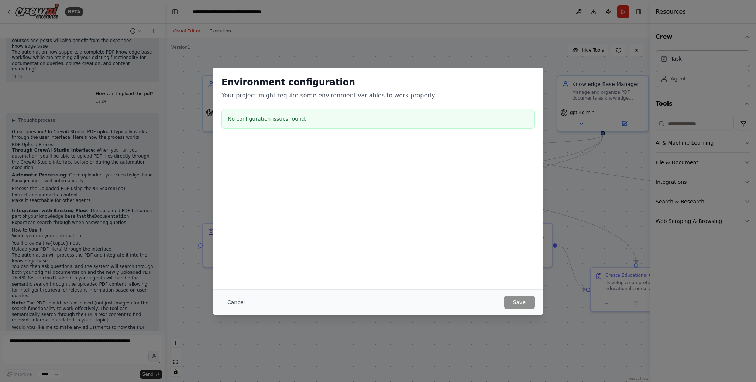
click at [229, 300] on button "Cancel" at bounding box center [235, 301] width 29 height 13
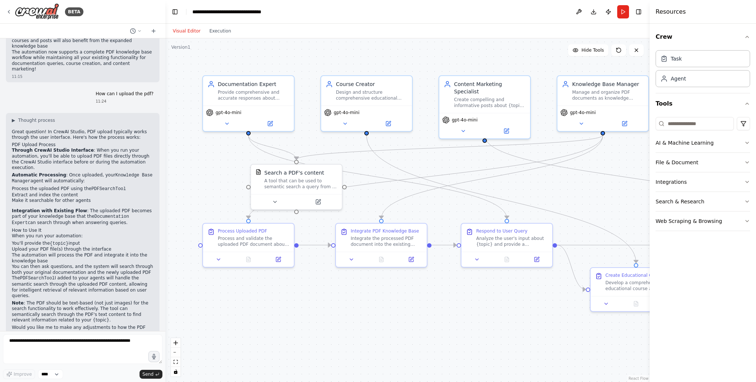
click at [217, 36] on div "Visual Editor Execution" at bounding box center [201, 31] width 67 height 15
click at [218, 32] on button "Execution" at bounding box center [220, 31] width 31 height 9
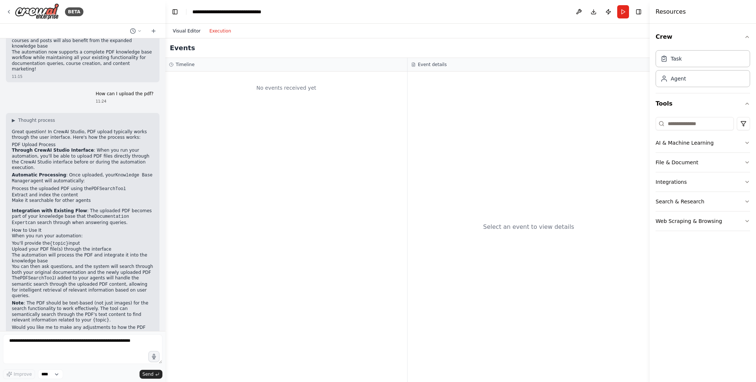
click at [193, 32] on button "Visual Editor" at bounding box center [186, 31] width 37 height 9
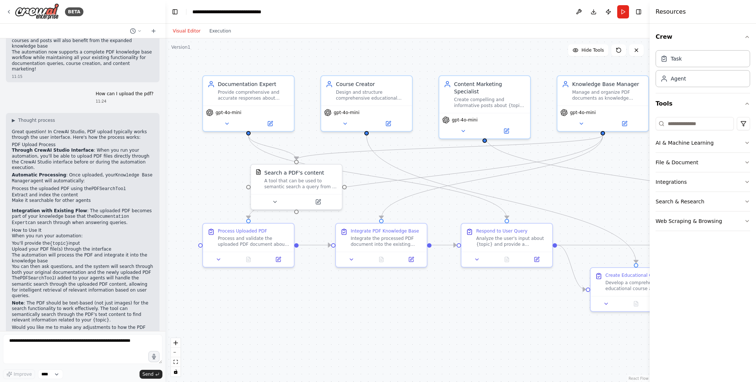
click at [115, 210] on p "Integration with Existing Flow : The uploaded PDF becomes part of your knowledg…" at bounding box center [83, 217] width 142 height 18
click at [712, 162] on button "File & Document" at bounding box center [702, 162] width 94 height 19
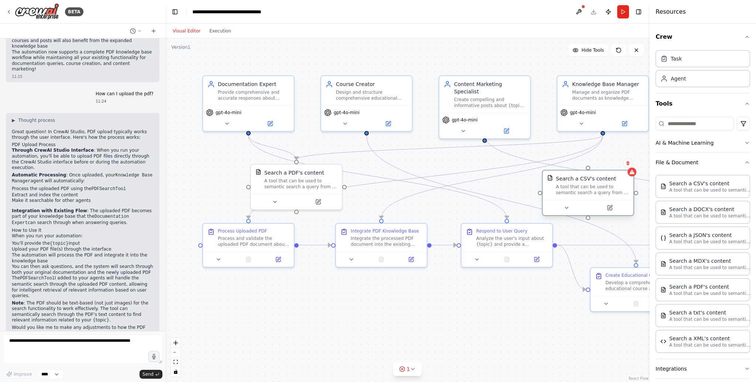
drag, startPoint x: 597, startPoint y: 197, endPoint x: 573, endPoint y: 178, distance: 31.3
click at [573, 178] on div "Search a CSV's content A tool that can be used to semantic search a query from …" at bounding box center [592, 185] width 73 height 21
click at [629, 163] on icon at bounding box center [627, 163] width 3 height 4
click at [609, 160] on button "Confirm" at bounding box center [607, 163] width 26 height 9
click at [714, 156] on button "File & Document" at bounding box center [702, 162] width 94 height 19
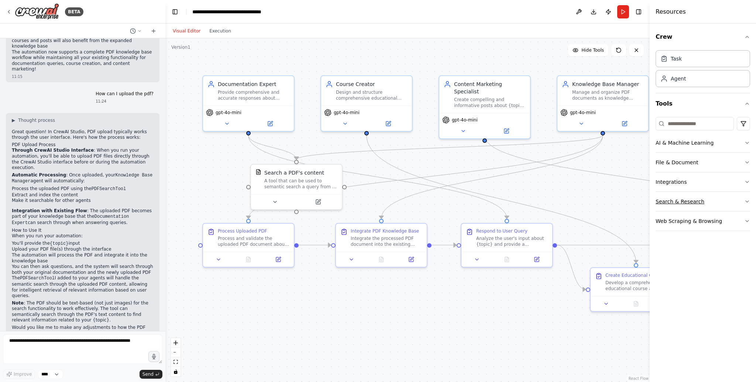
click at [714, 201] on button "Search & Research" at bounding box center [702, 201] width 94 height 19
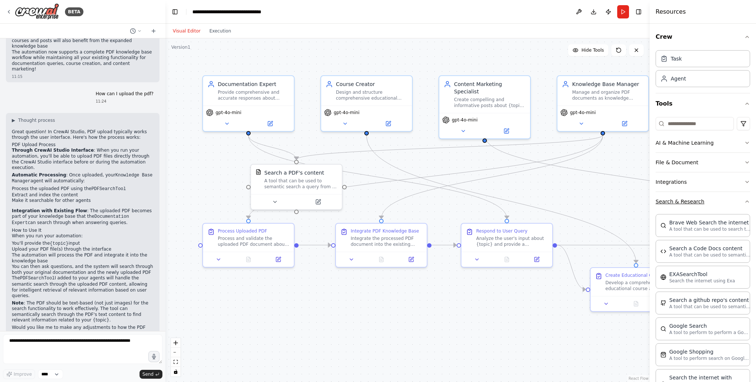
click at [714, 201] on button "Search & Research" at bounding box center [702, 201] width 94 height 19
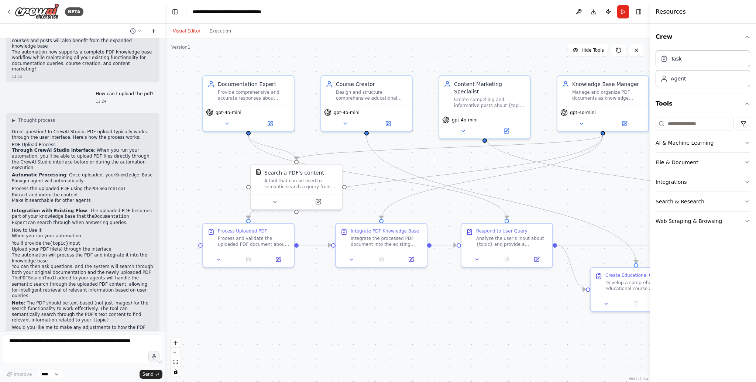
click at [155, 33] on icon at bounding box center [154, 31] width 6 height 6
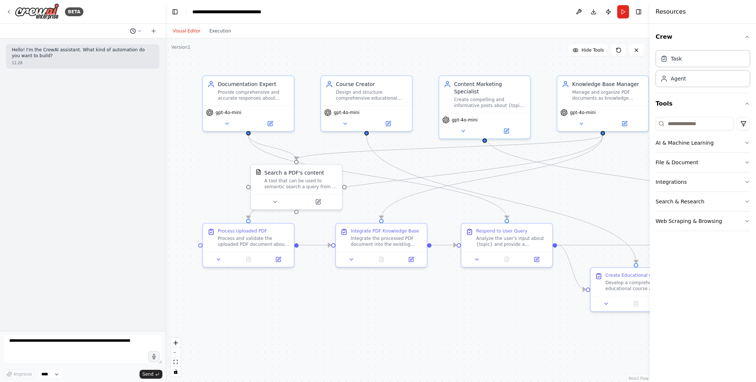
click at [139, 31] on icon at bounding box center [139, 30] width 2 height 1
click at [123, 58] on span "How can I upload the pdf?" at bounding box center [107, 58] width 55 height 6
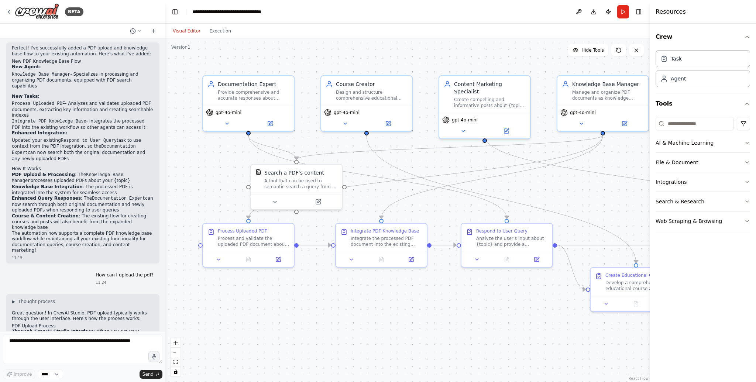
scroll to position [699, 0]
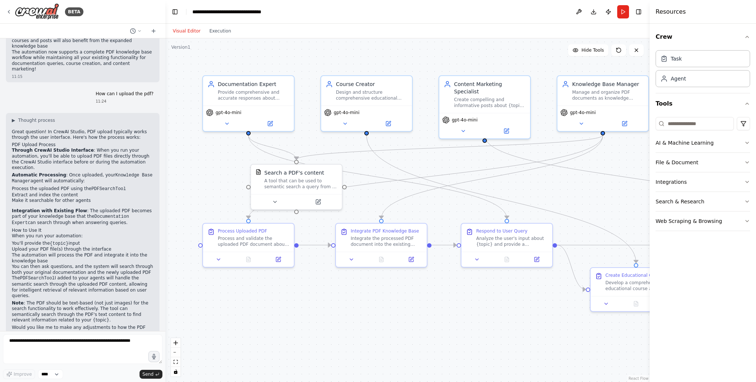
click at [91, 151] on p "Through CrewAI Studio Interface : When you run your automation, you'll be able …" at bounding box center [83, 159] width 142 height 23
drag, startPoint x: 212, startPoint y: 147, endPoint x: 229, endPoint y: 133, distance: 22.5
click at [212, 147] on div ".deletable-edge-delete-btn { width: 20px; height: 20px; border: 0px solid #ffff…" at bounding box center [407, 209] width 484 height 343
click at [624, 6] on button "Run" at bounding box center [623, 11] width 12 height 13
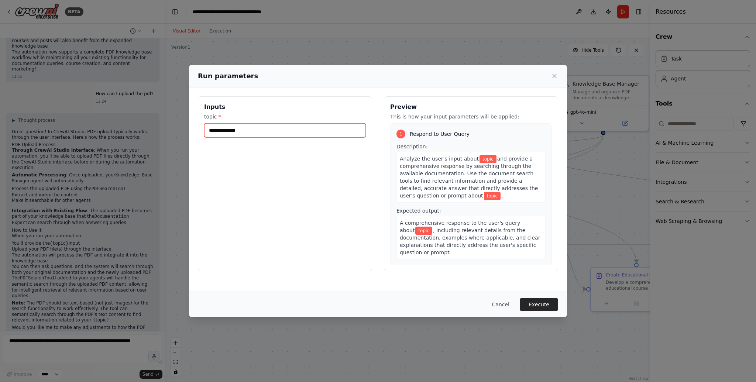
click at [218, 131] on input "topic *" at bounding box center [285, 130] width 162 height 14
click at [501, 304] on button "Cancel" at bounding box center [500, 304] width 29 height 13
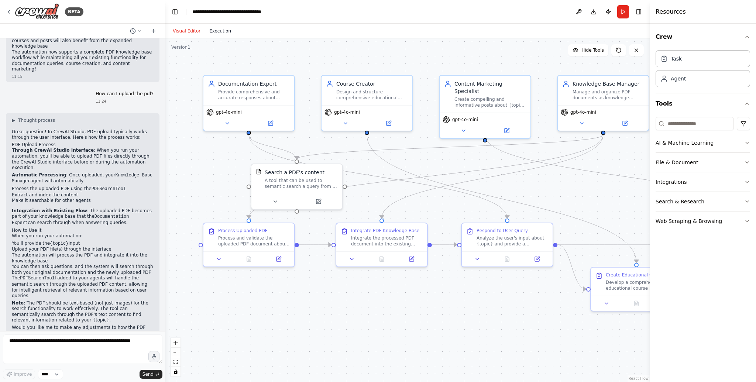
click at [222, 35] on button "Execution" at bounding box center [220, 31] width 31 height 9
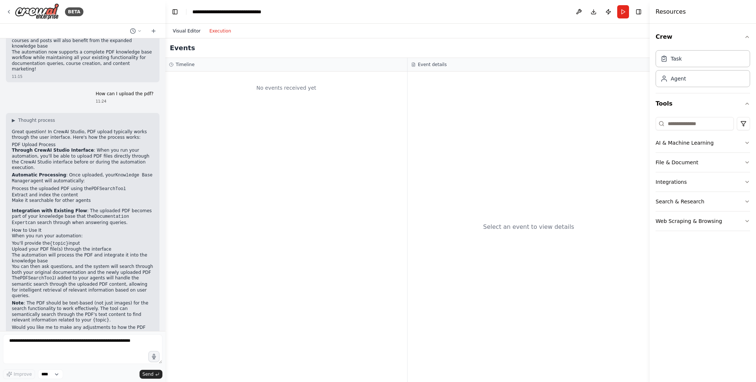
click at [195, 34] on button "Visual Editor" at bounding box center [186, 31] width 37 height 9
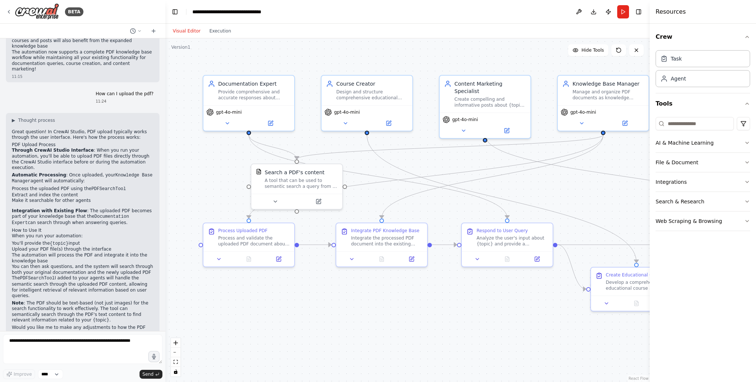
click at [89, 198] on li "Make it searchable for other agents" at bounding box center [83, 201] width 142 height 6
click at [623, 11] on button "Run" at bounding box center [623, 11] width 12 height 13
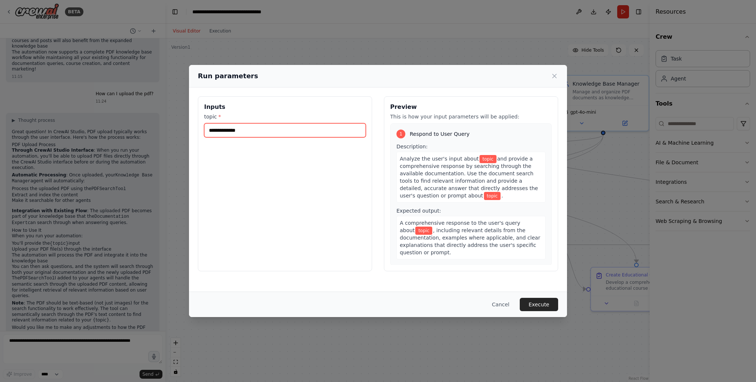
click at [225, 123] on input "topic *" at bounding box center [285, 130] width 162 height 14
click at [501, 305] on button "Cancel" at bounding box center [500, 304] width 29 height 13
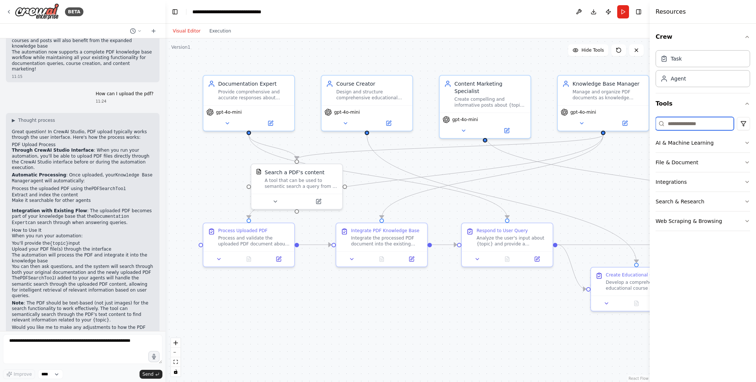
click at [675, 121] on input at bounding box center [694, 123] width 78 height 13
type input "********"
